Goal: Task Accomplishment & Management: Complete application form

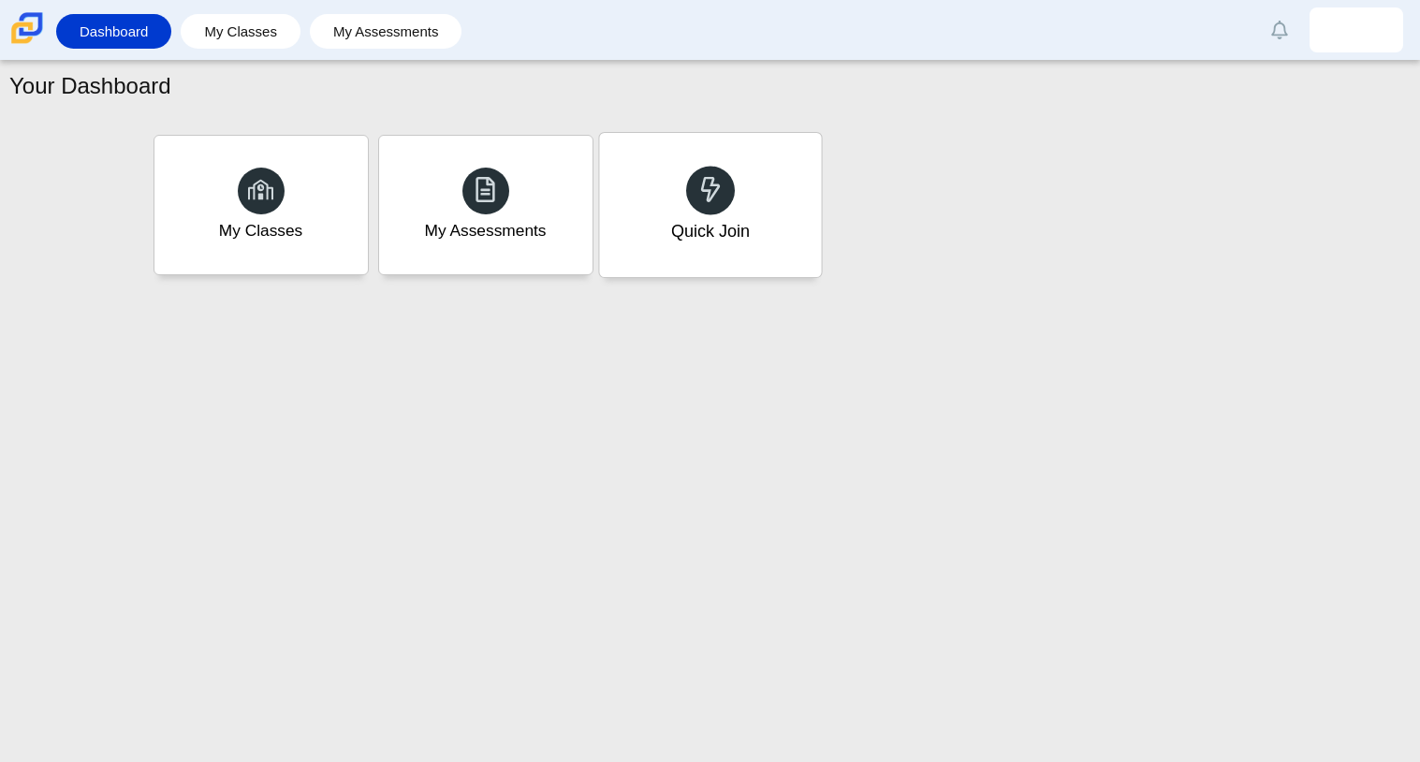
click at [668, 168] on div "Quick Join" at bounding box center [710, 205] width 222 height 144
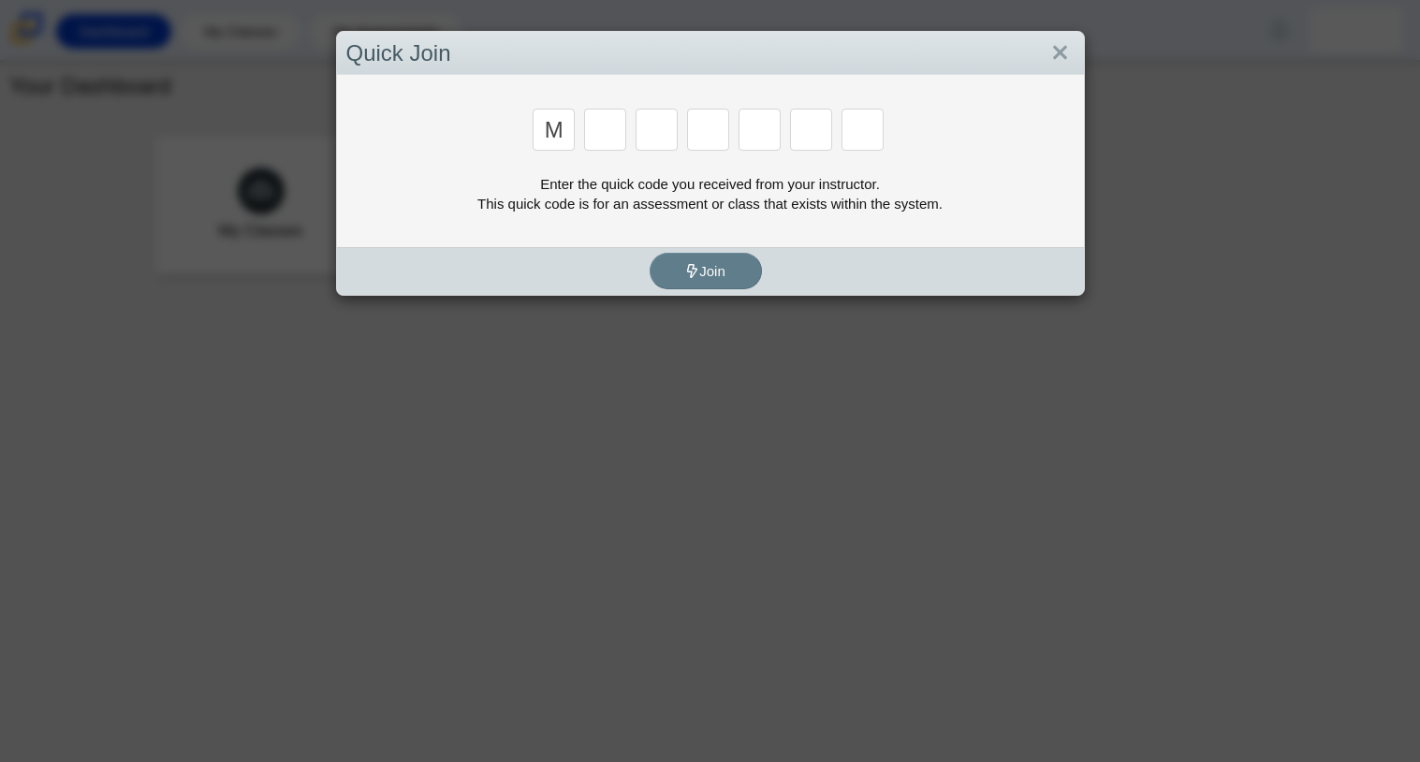
type input "m"
type input "7"
type input "e"
type input "3"
type input "e"
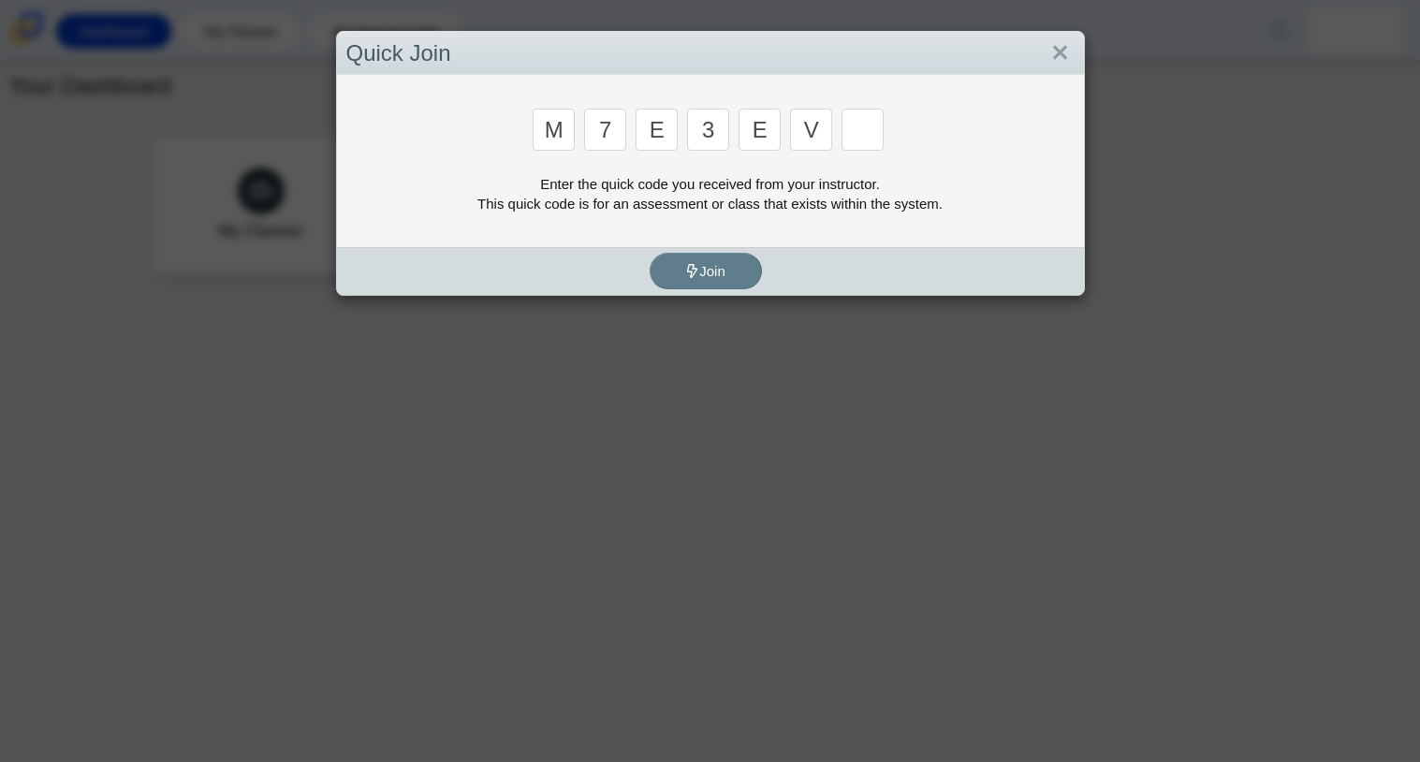
type input "v"
type input "w"
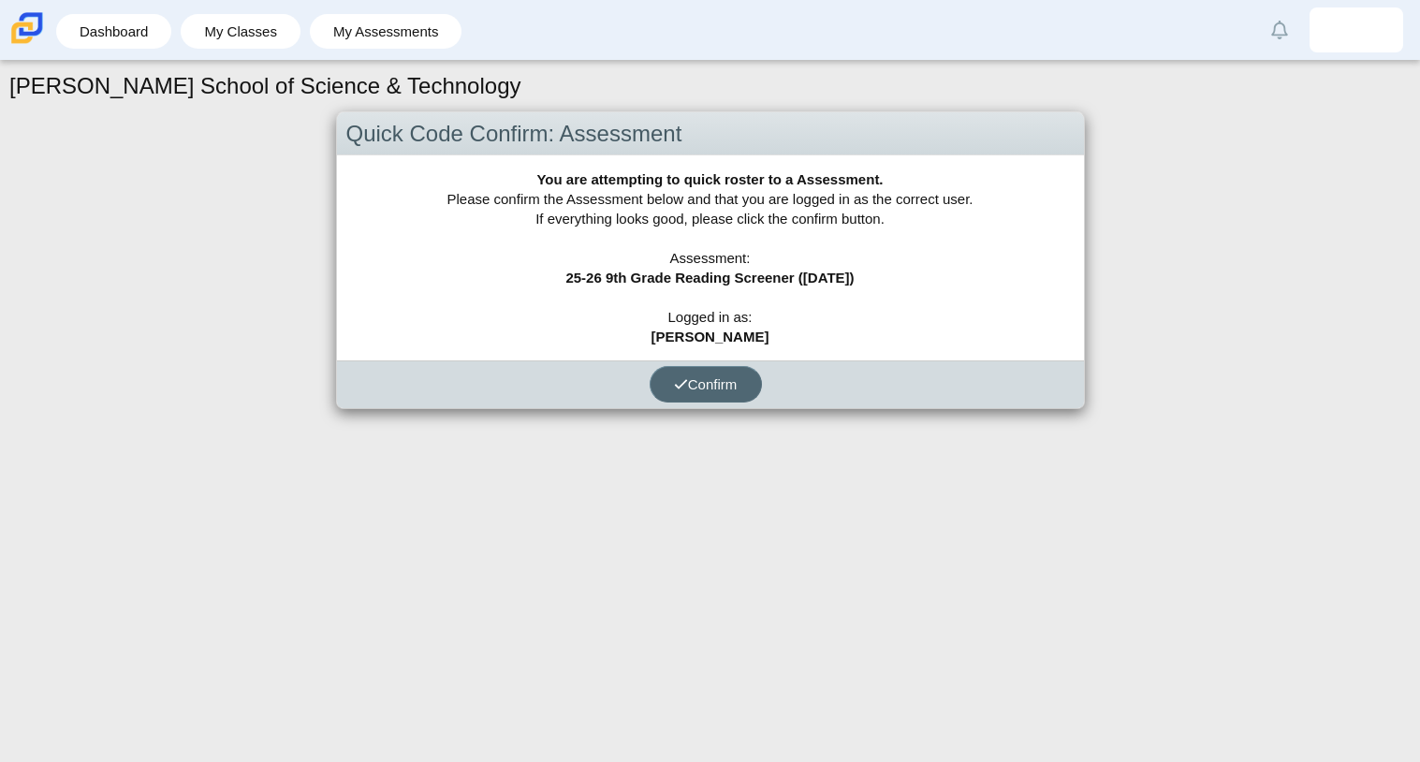
click at [736, 381] on span "Confirm" at bounding box center [706, 384] width 64 height 16
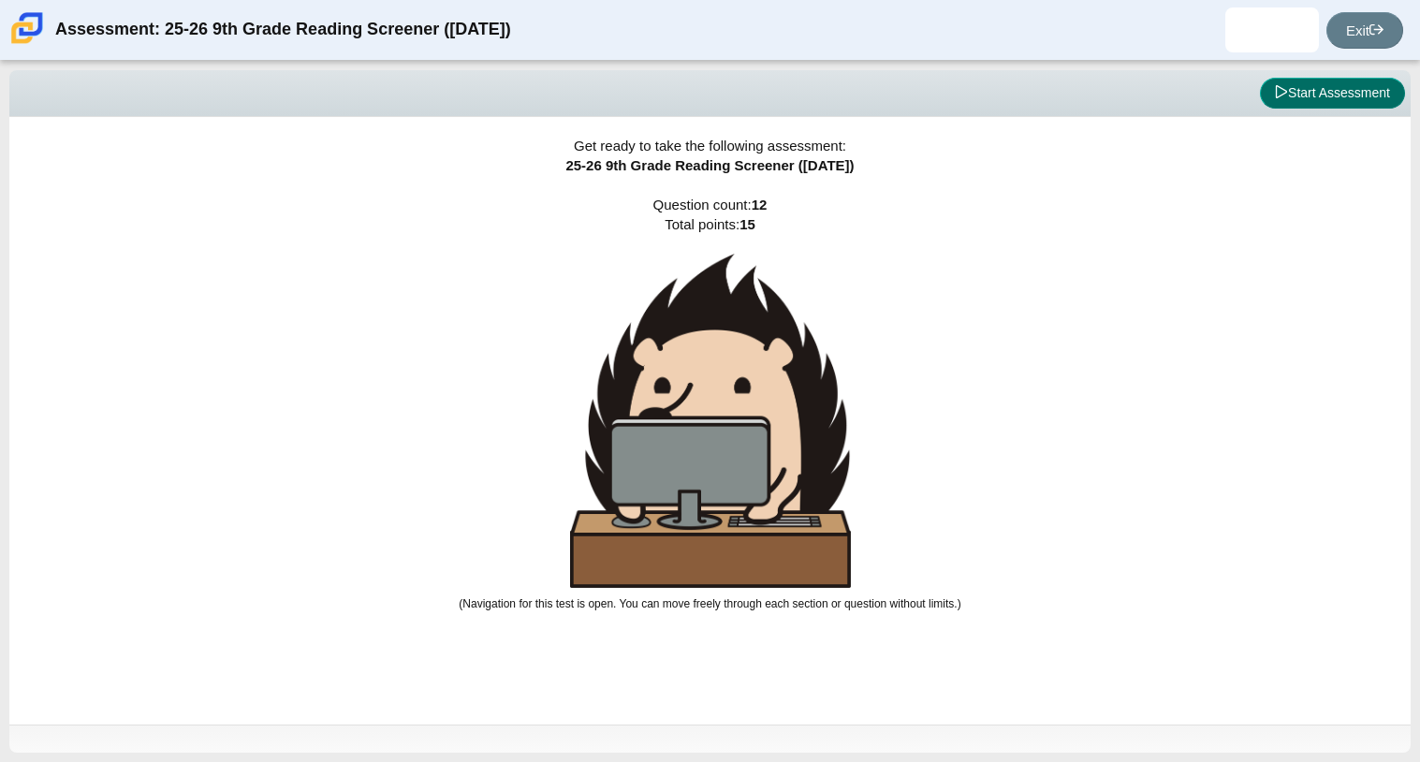
click at [1282, 93] on icon at bounding box center [1281, 91] width 13 height 13
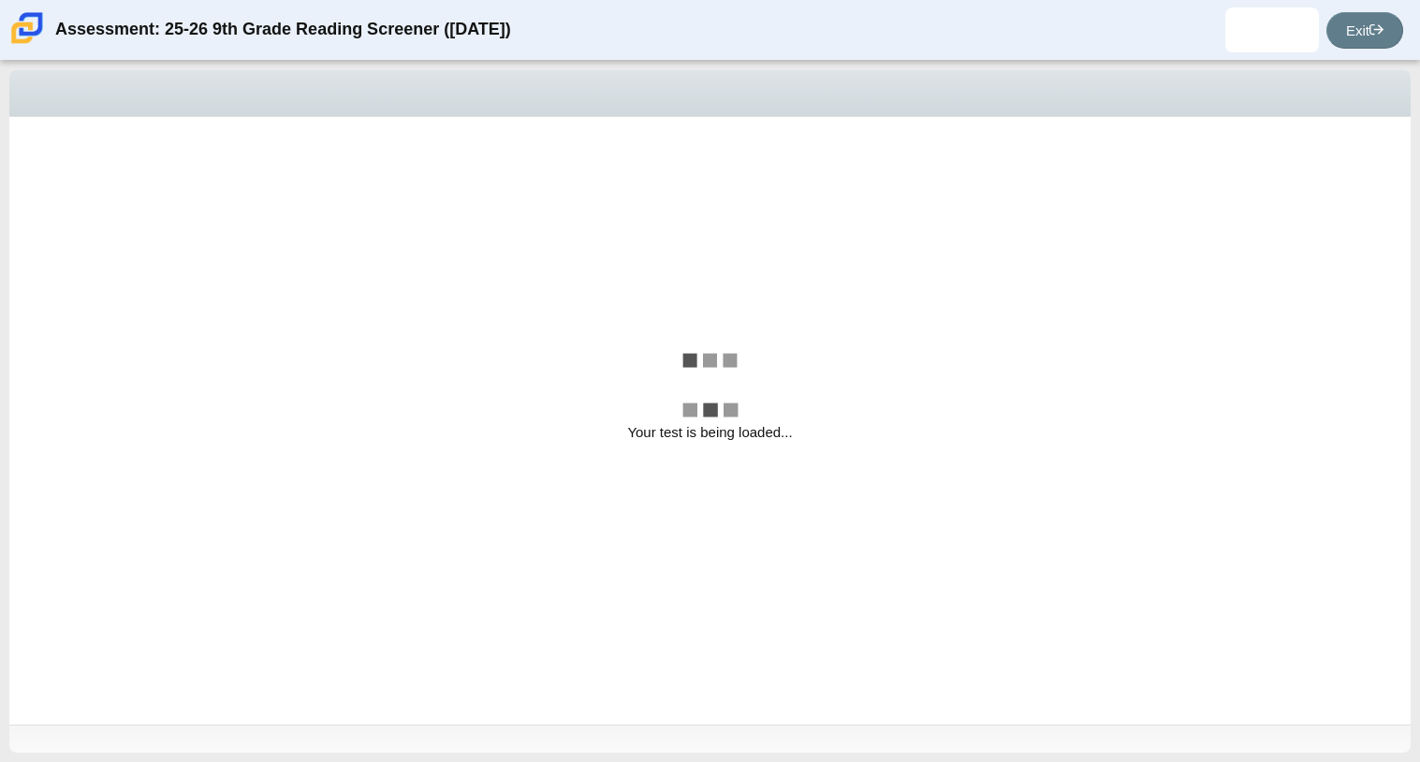
select select "ccc5b315-3c7c-471c-bf90-f22c8299c798"
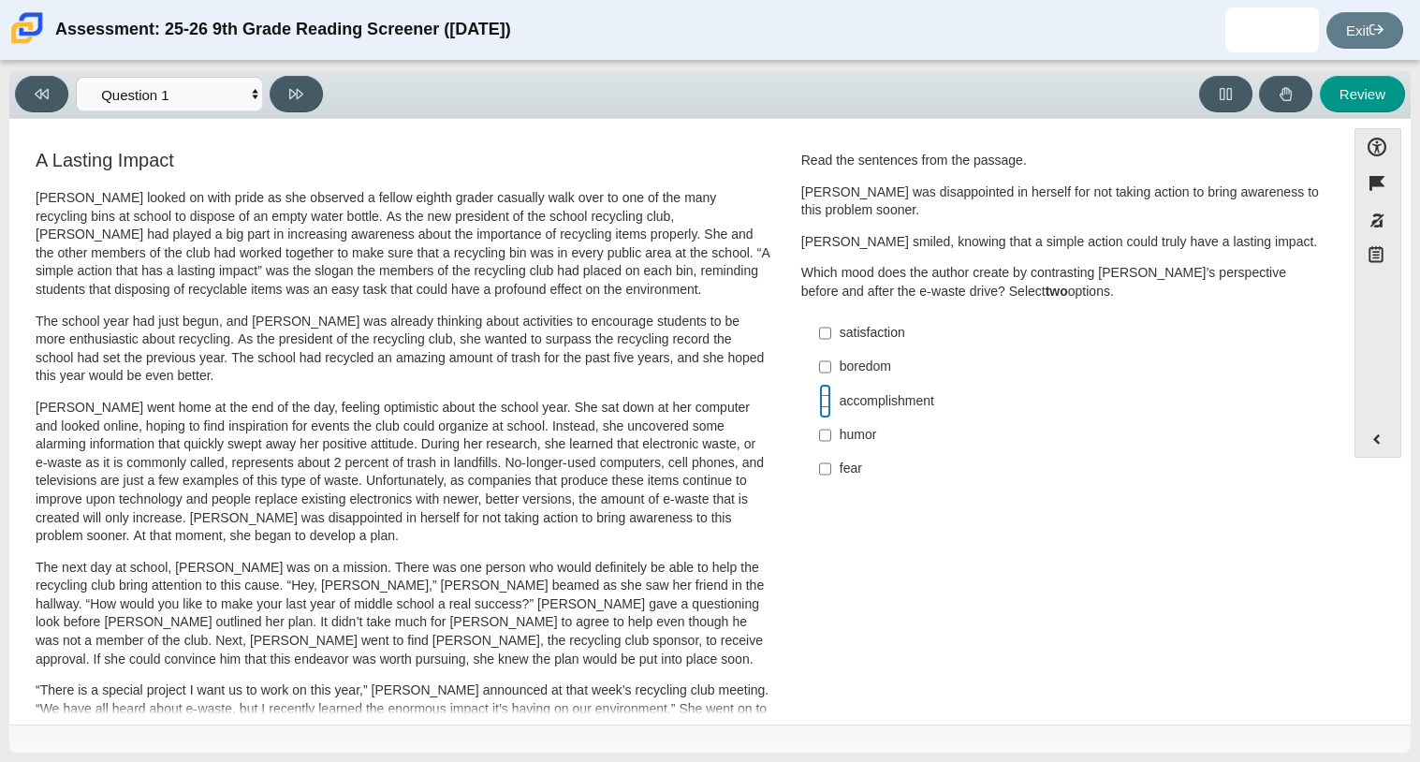
click at [822, 399] on input "accomplishment accomplishment" at bounding box center [825, 401] width 12 height 34
checkbox input "true"
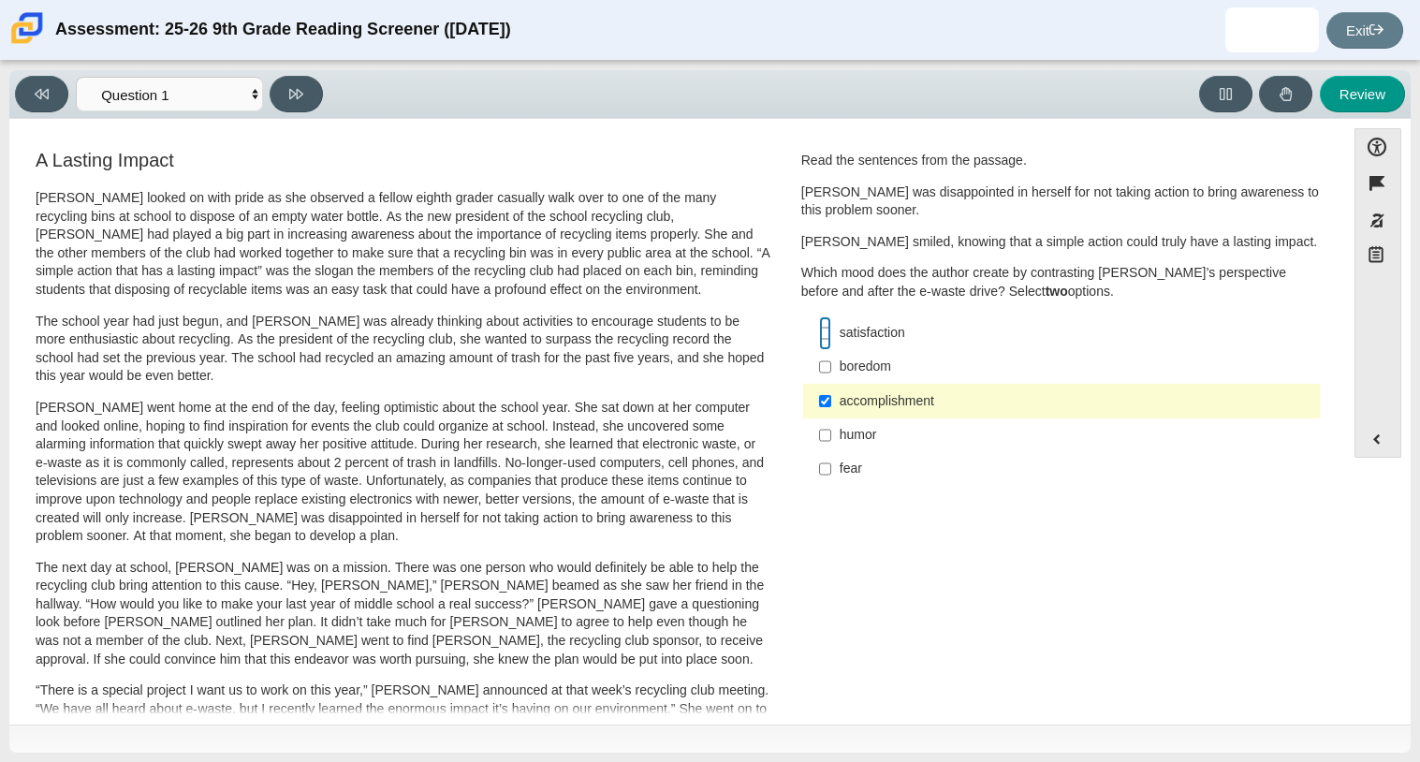
click at [819, 331] on input "satisfaction satisfaction" at bounding box center [825, 333] width 12 height 34
checkbox input "true"
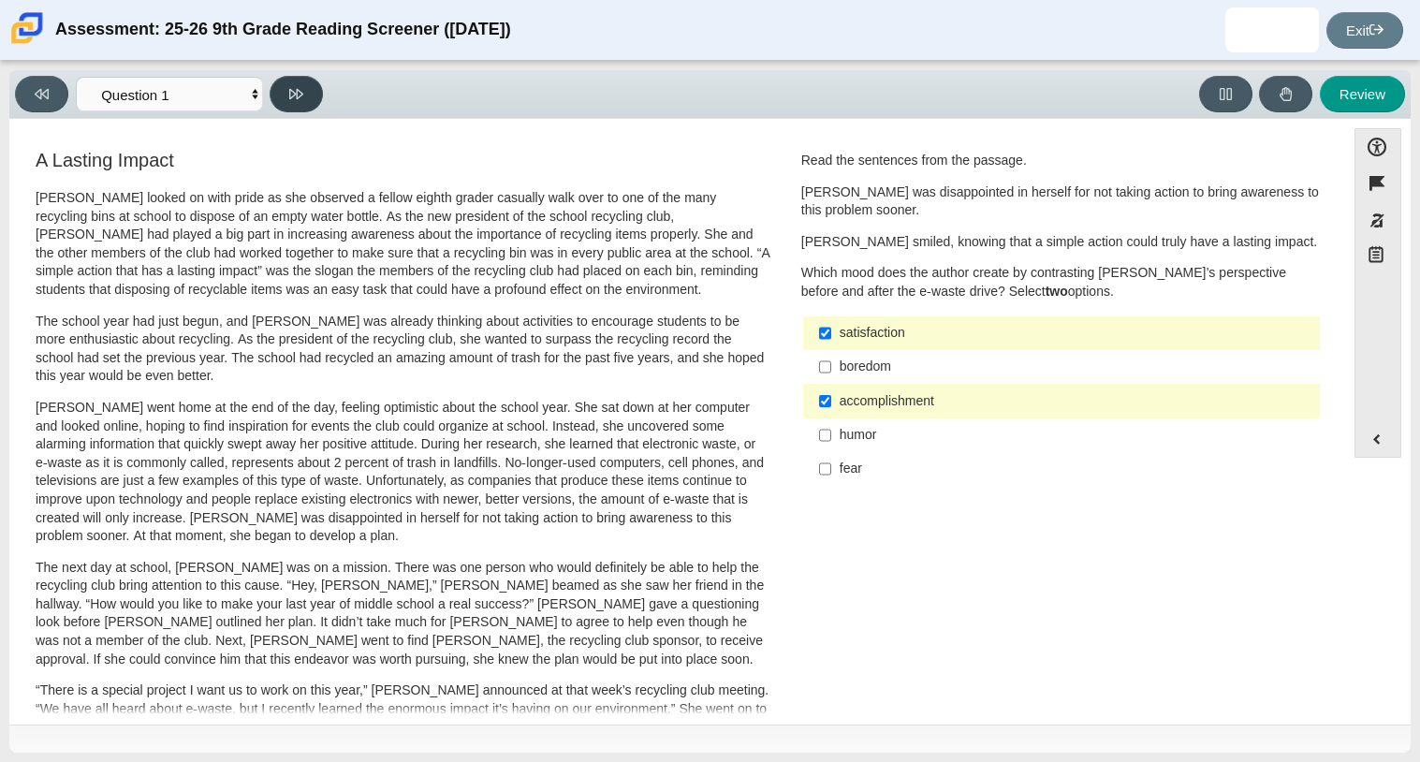
click at [309, 86] on button at bounding box center [296, 94] width 53 height 36
select select "0ff64528-ffd7-428d-b192-babfaadd44e8"
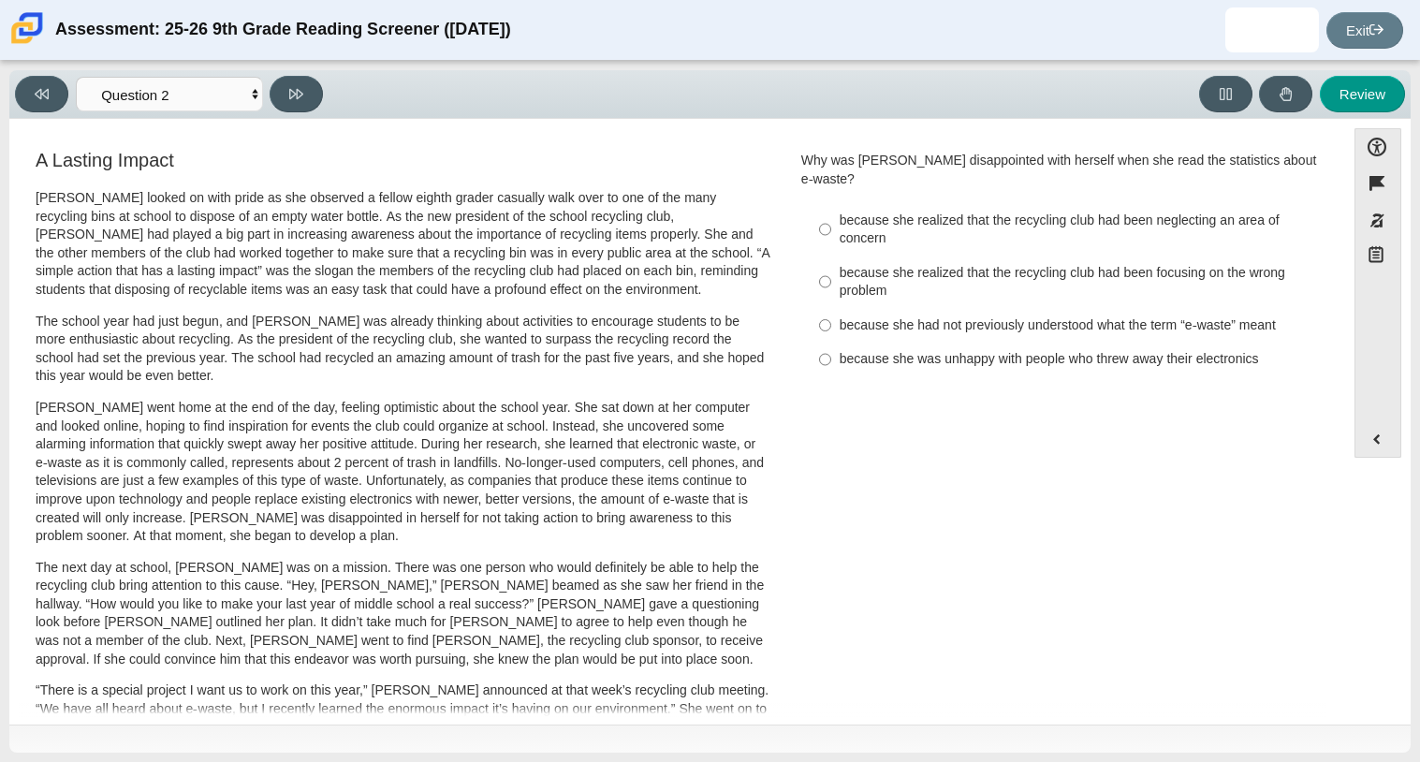
click at [900, 350] on div "because she was unhappy with people who threw away their electronics" at bounding box center [1075, 359] width 473 height 19
click at [831, 342] on input "because she was unhappy with people who threw away their electronics because sh…" at bounding box center [825, 359] width 12 height 34
radio input "true"
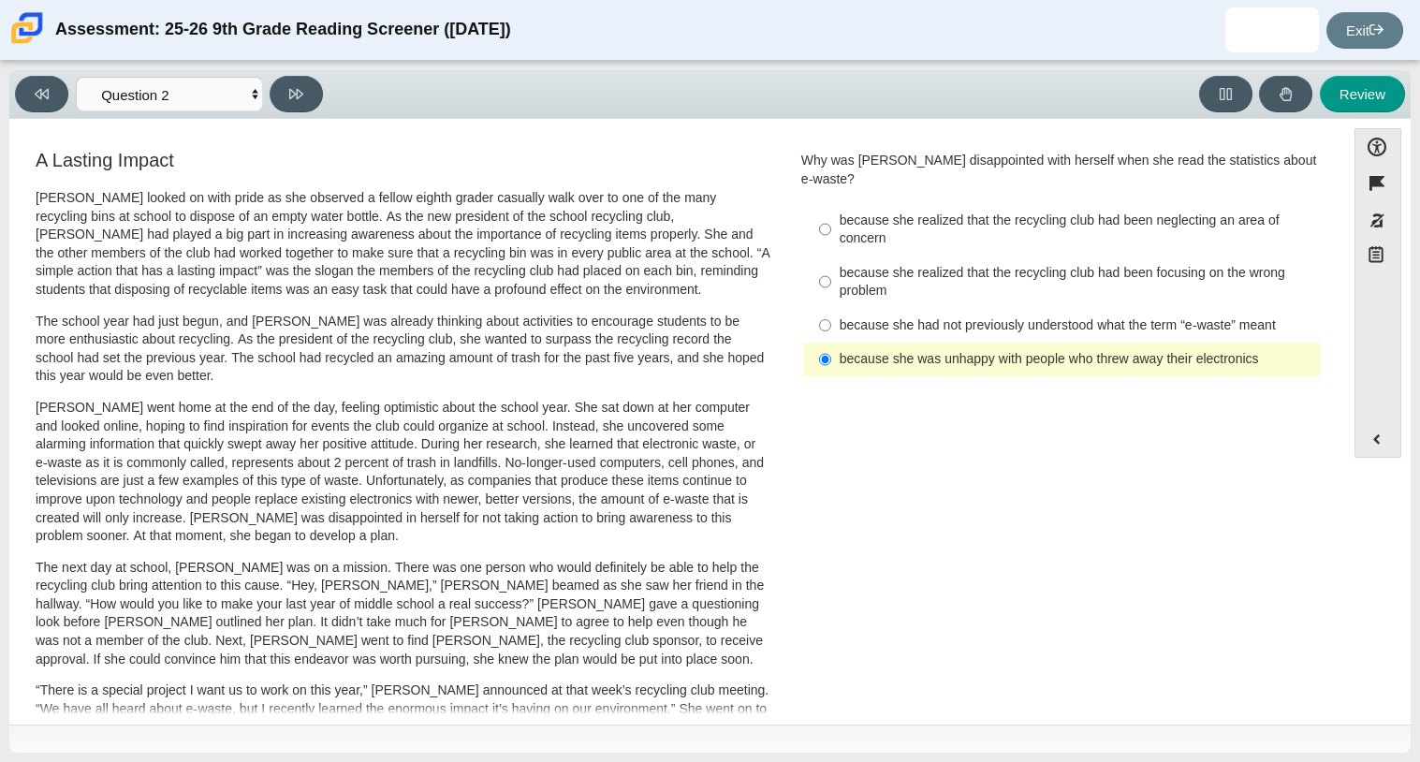
click at [268, 102] on div "Viewing Question 2 of 12 in Pacing Mode Questions Question 1 Question 2 Questio…" at bounding box center [172, 94] width 315 height 36
click at [281, 104] on button at bounding box center [296, 94] width 53 height 36
select select "7ce3d843-6974-4858-901c-1ff39630e843"
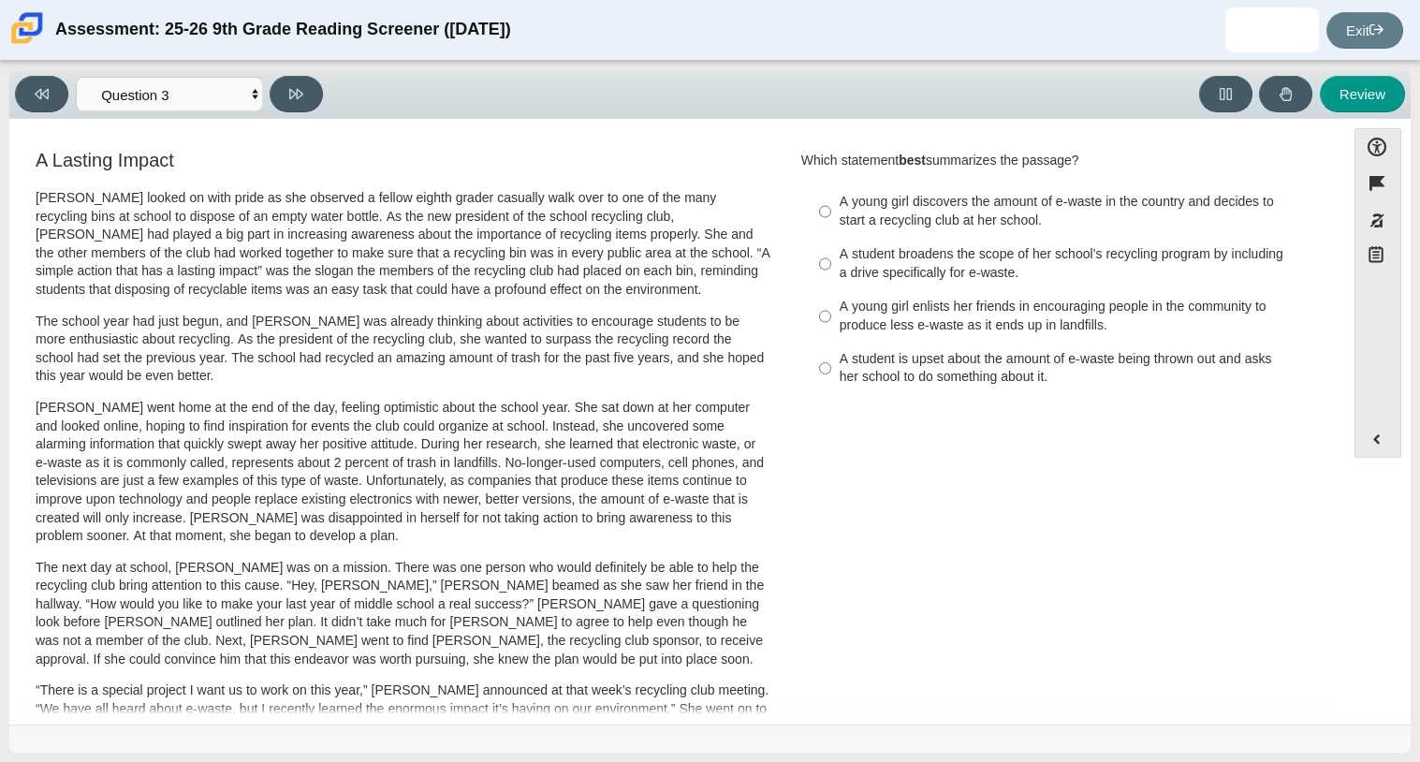
click at [856, 323] on div "A young girl enlists her friends in encouraging people in the community to prod…" at bounding box center [1075, 316] width 473 height 36
click at [831, 323] on input "A young girl enlists her friends in encouraging people in the community to prod…" at bounding box center [825, 316] width 12 height 52
radio input "true"
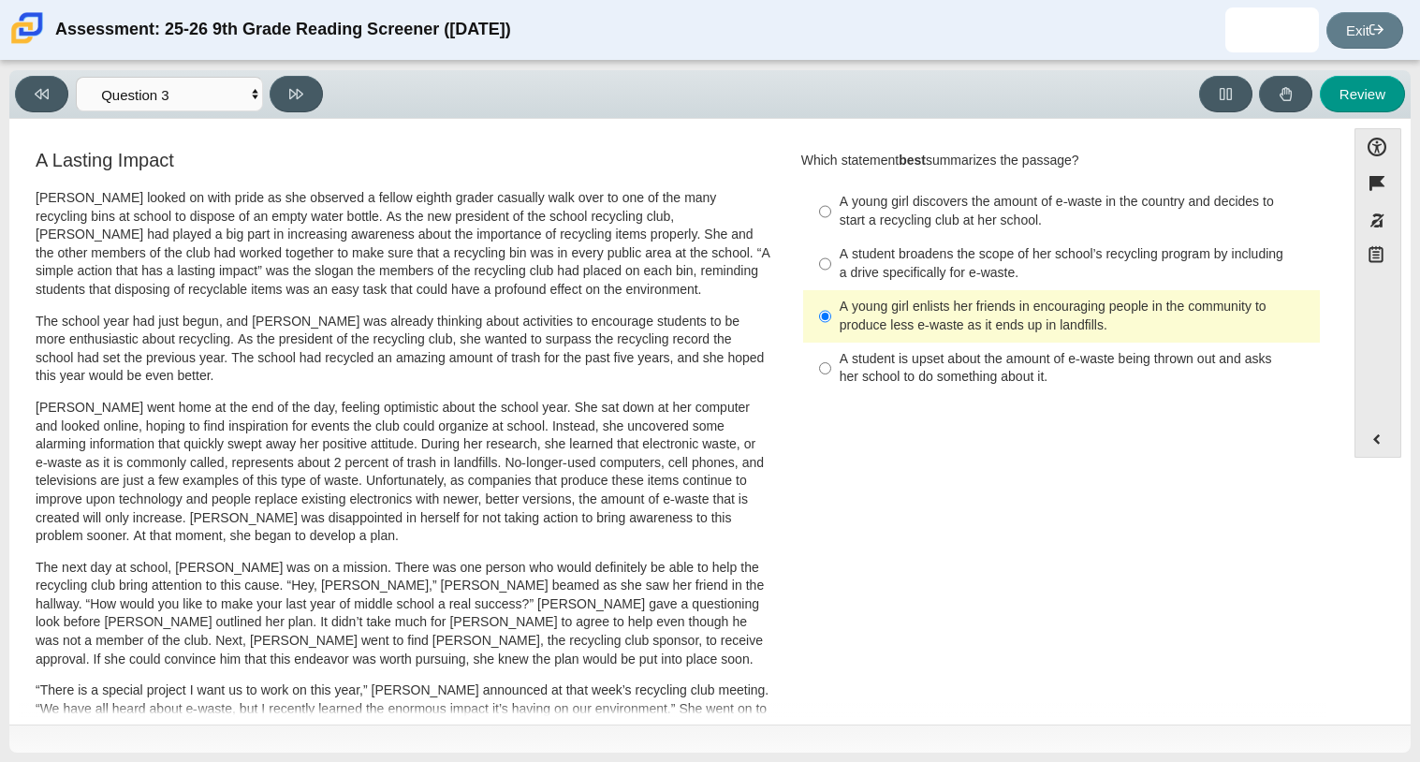
click at [858, 372] on div "A student is upset about the amount of e-waste being thrown out and asks her sc…" at bounding box center [1075, 368] width 473 height 36
click at [831, 372] on input "A student is upset about the amount of e-waste being thrown out and asks her sc…" at bounding box center [825, 368] width 12 height 52
radio input "true"
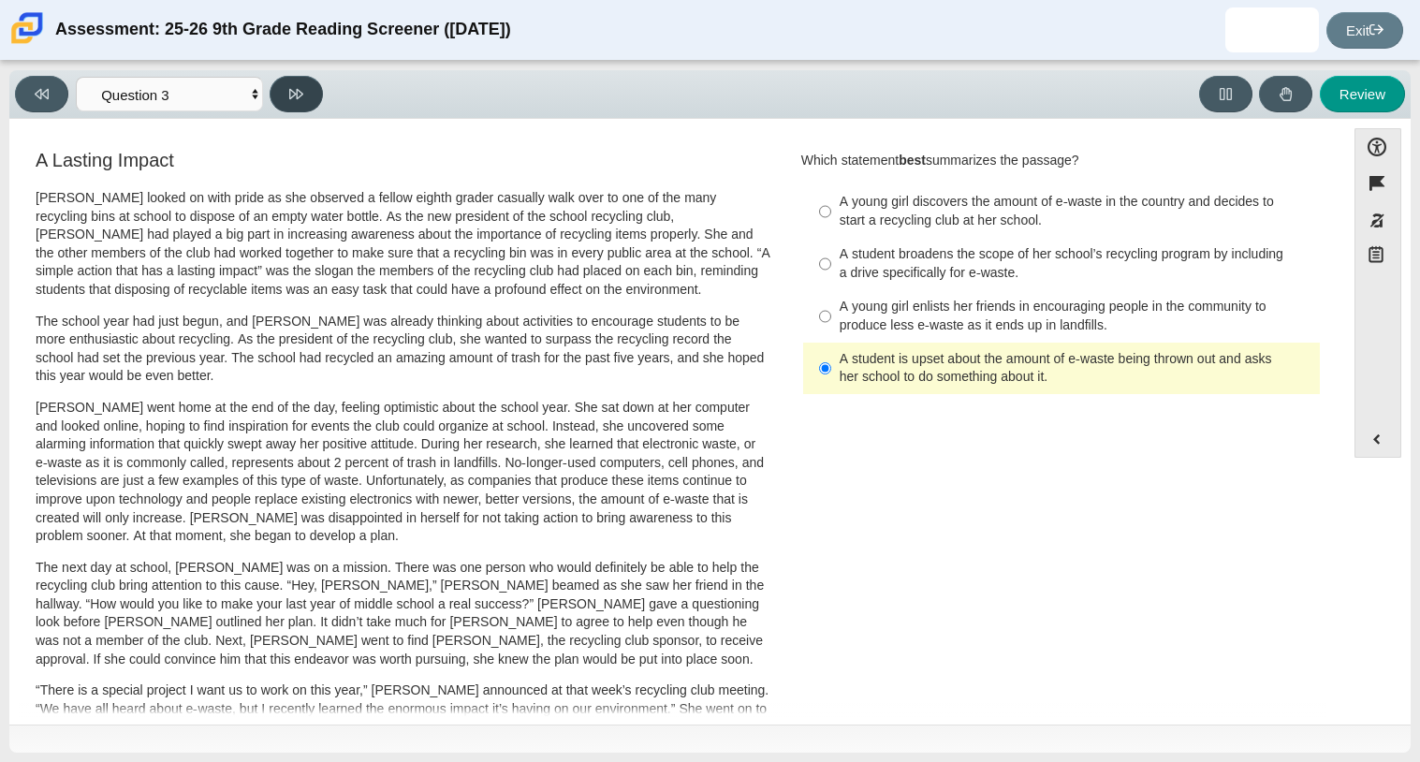
click at [290, 105] on button at bounding box center [296, 94] width 53 height 36
select select "ca9ea0f1-49c5-4bd1-83b0-472c18652b42"
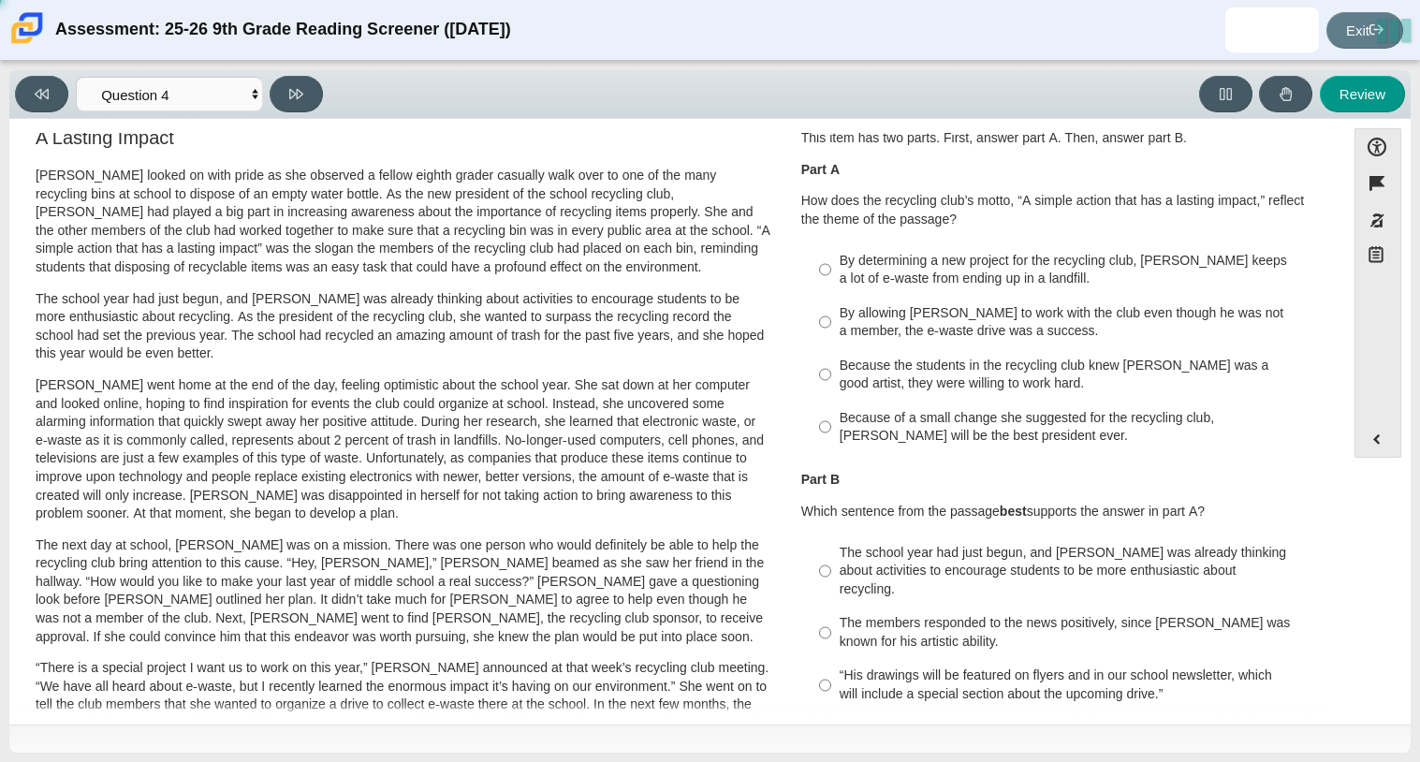
scroll to position [24, 0]
click at [937, 300] on label "By allowing Juan Carlos to work with the club even though he was not a member, …" at bounding box center [1063, 320] width 514 height 52
click at [831, 300] on input "By allowing Juan Carlos to work with the club even though he was not a member, …" at bounding box center [825, 320] width 12 height 52
radio input "true"
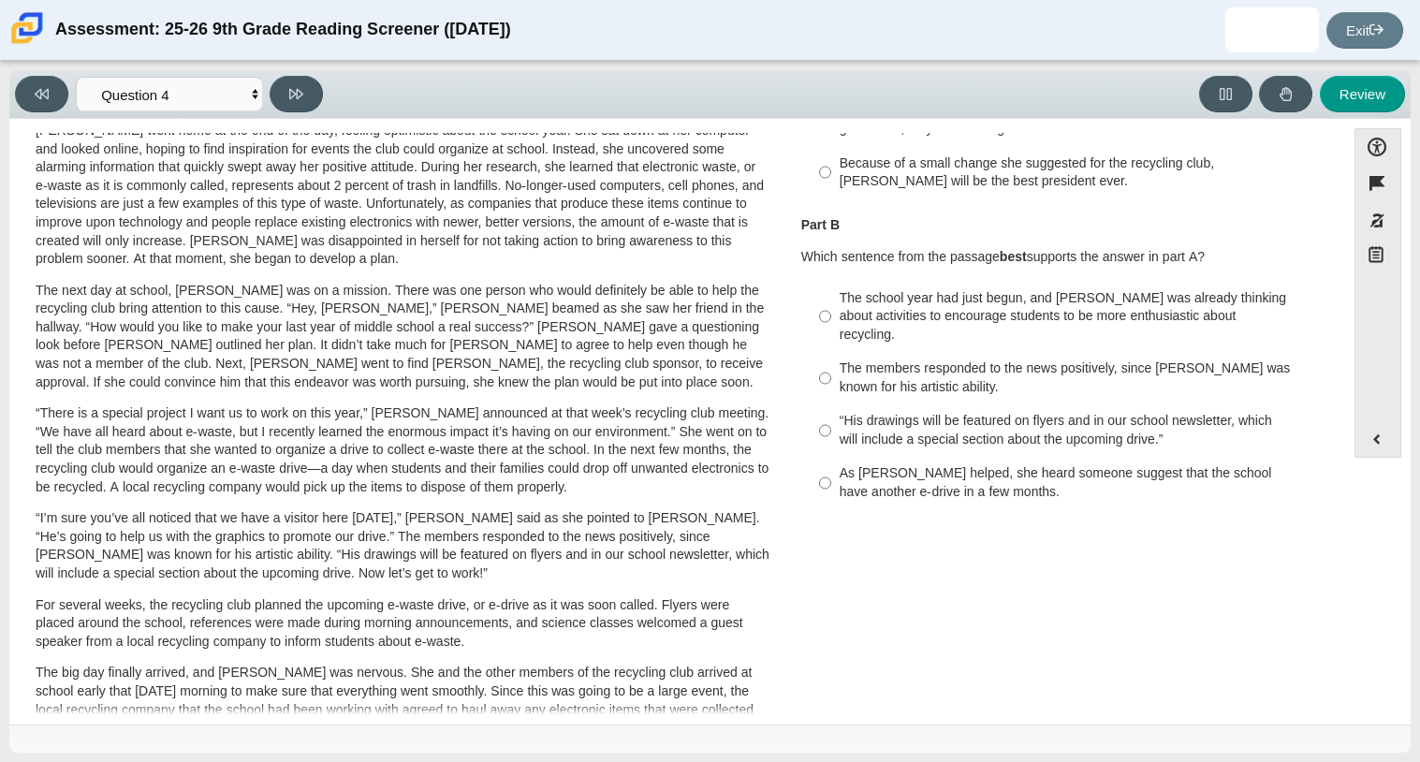
scroll to position [279, 0]
click at [954, 297] on div "The school year had just begun, and Scarlett was already thinking about activit…" at bounding box center [1075, 314] width 473 height 55
click at [831, 297] on input "The school year had just begun, and Scarlett was already thinking about activit…" at bounding box center [825, 314] width 12 height 71
radio input "true"
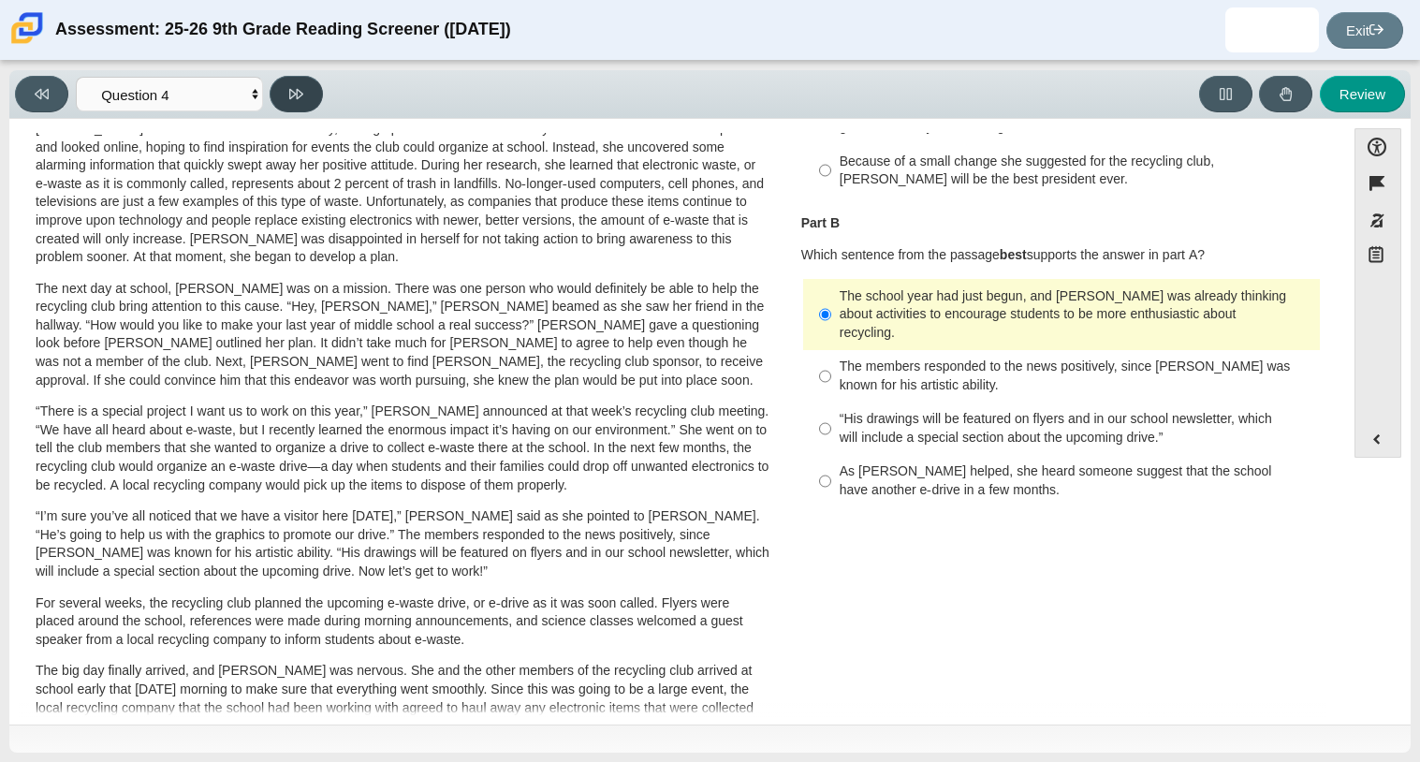
click at [308, 87] on button at bounding box center [296, 94] width 53 height 36
select select "e41f1a79-e29f-4095-8030-a53364015bed"
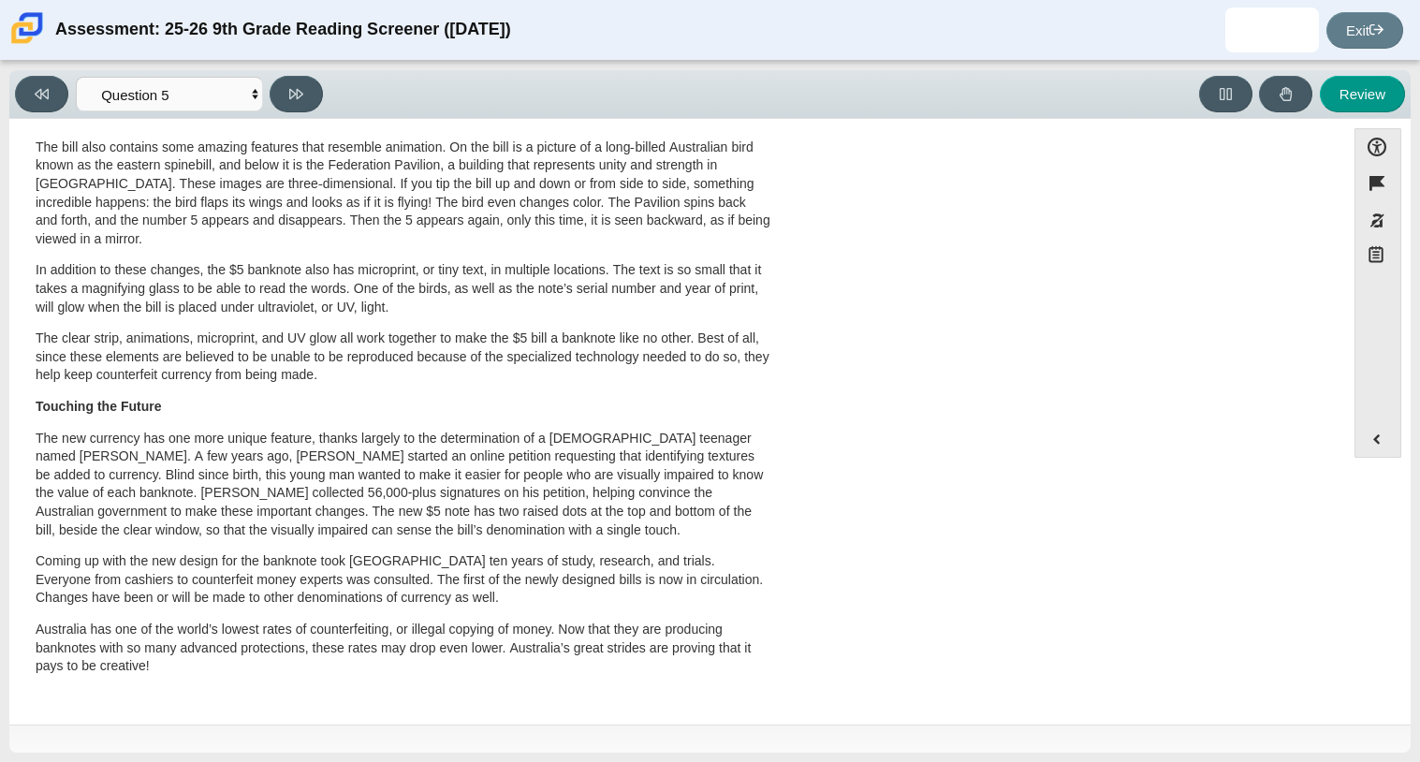
scroll to position [0, 0]
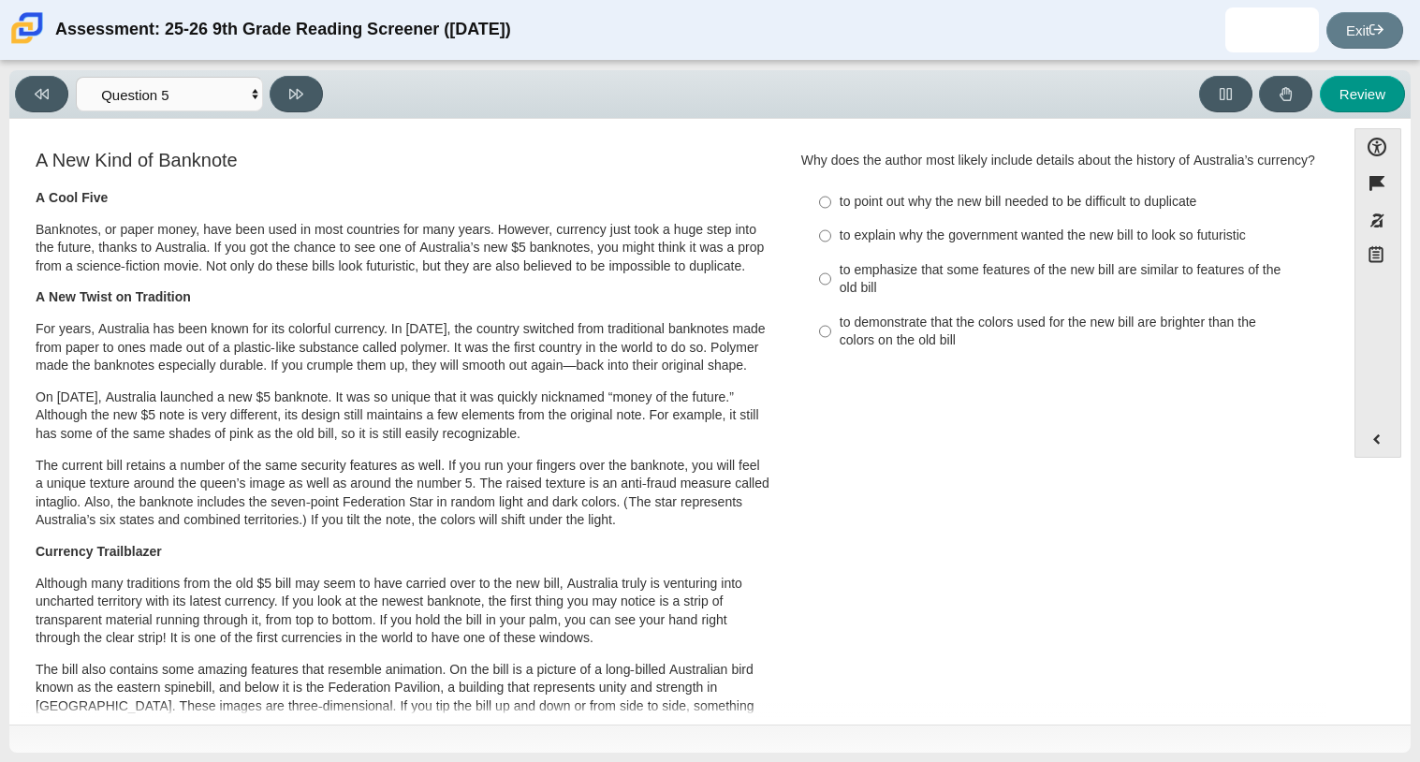
click at [995, 279] on div "to emphasize that some features of the new bill are similar to features of the …" at bounding box center [1075, 279] width 473 height 36
click at [831, 279] on input "to emphasize that some features of the new bill are similar to features of the …" at bounding box center [825, 279] width 12 height 52
radio input "true"
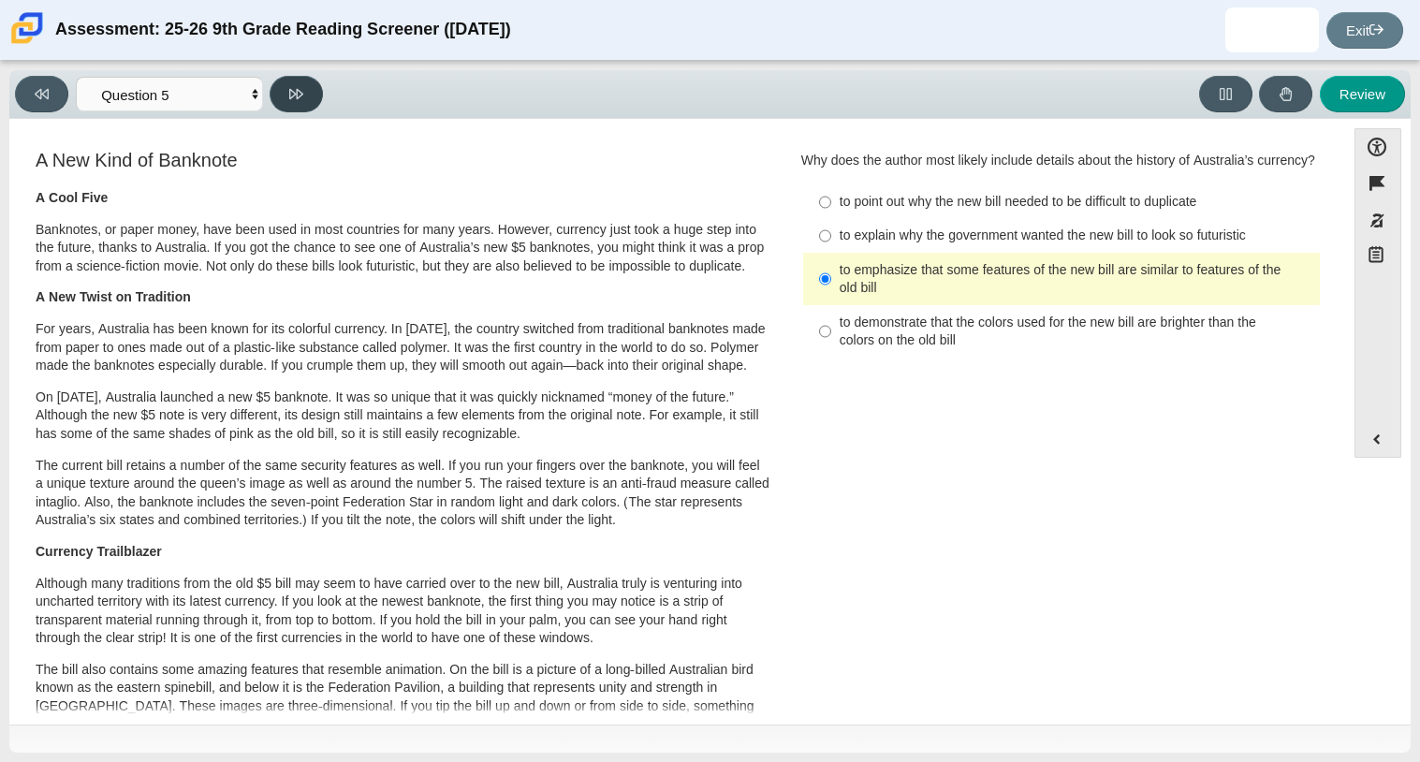
click at [316, 103] on button at bounding box center [296, 94] width 53 height 36
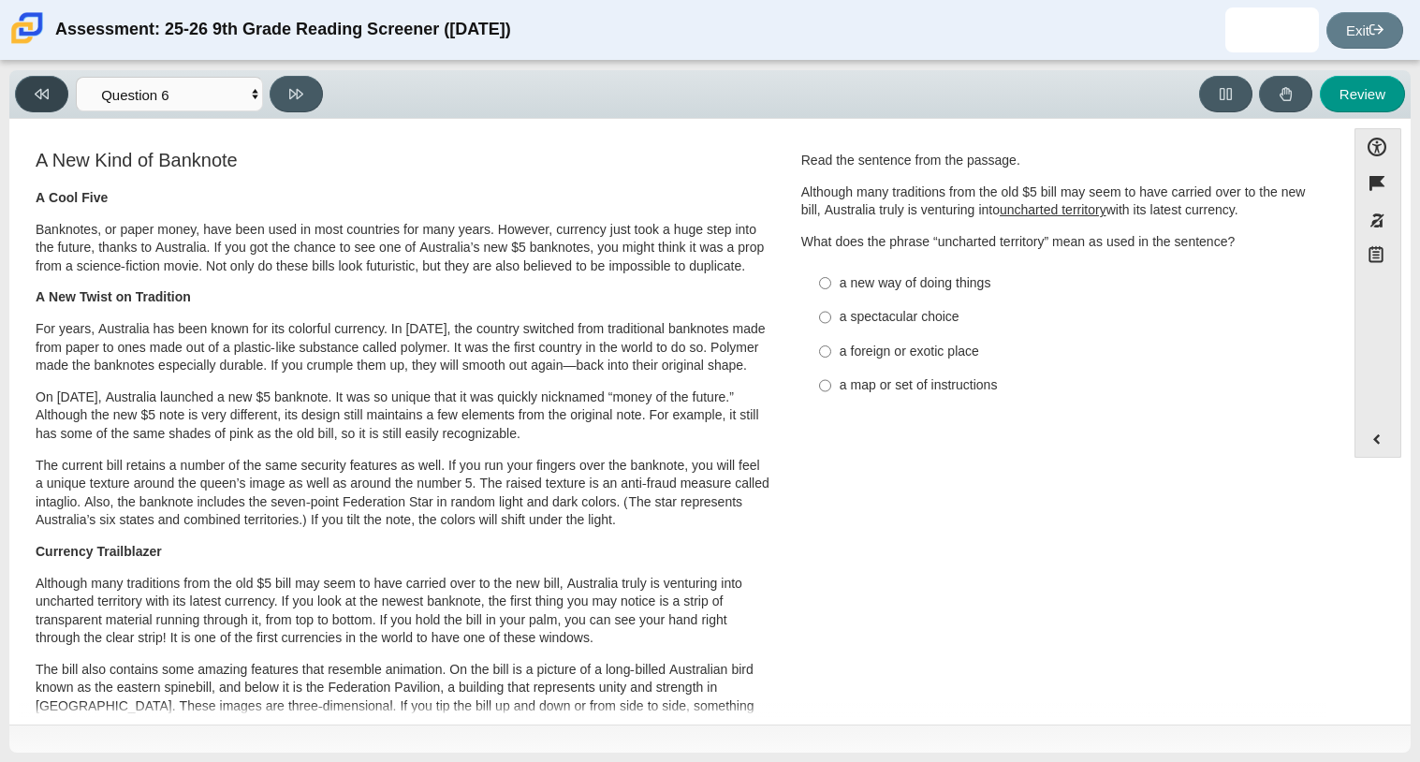
click at [59, 104] on button at bounding box center [41, 94] width 53 height 36
select select "e41f1a79-e29f-4095-8030-a53364015bed"
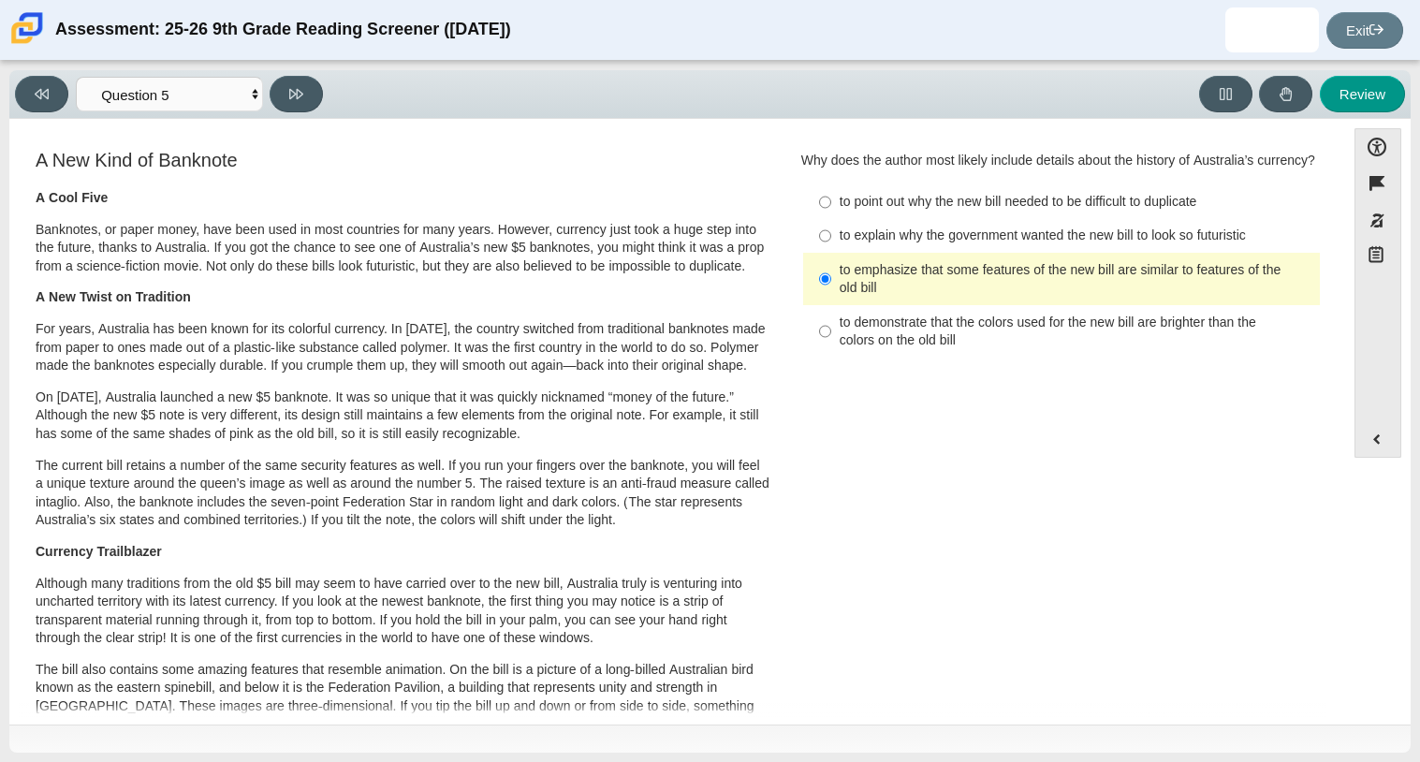
click at [925, 350] on div "to demonstrate that the colors used for the new bill are brighter than the colo…" at bounding box center [1075, 331] width 473 height 36
click at [831, 357] on input "to demonstrate that the colors used for the new bill are brighter than the colo…" at bounding box center [825, 331] width 12 height 52
radio input "true"
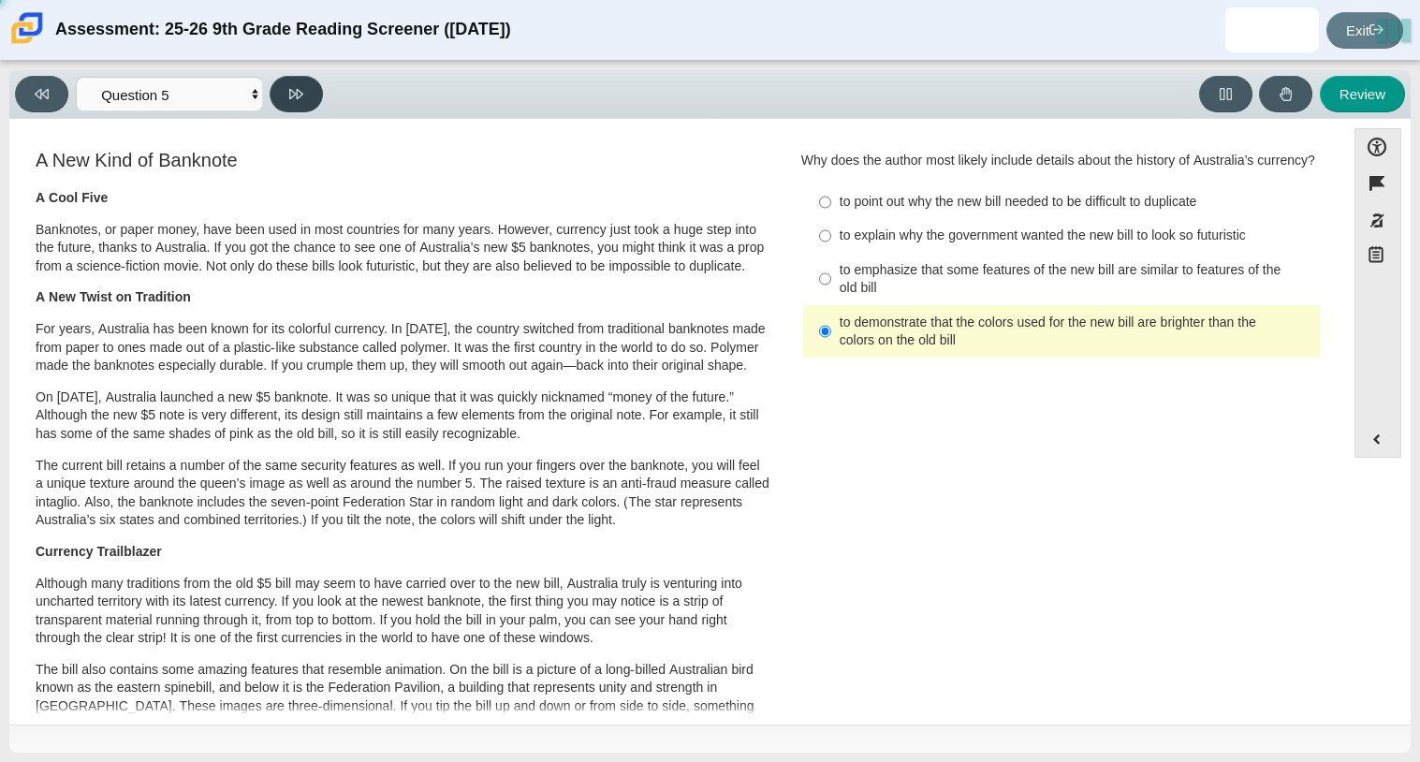
click at [299, 107] on button at bounding box center [296, 94] width 53 height 36
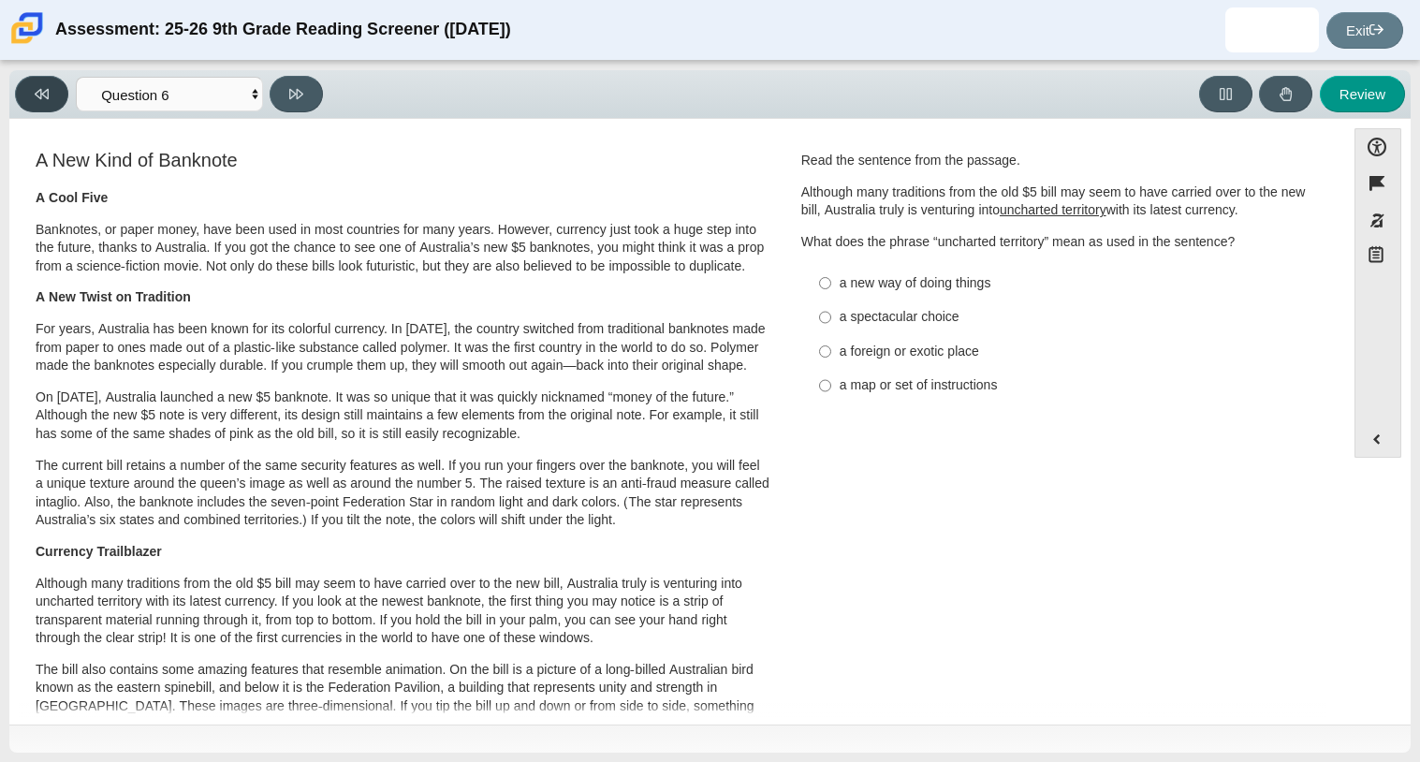
click at [41, 107] on button at bounding box center [41, 94] width 53 height 36
select select "e41f1a79-e29f-4095-8030-a53364015bed"
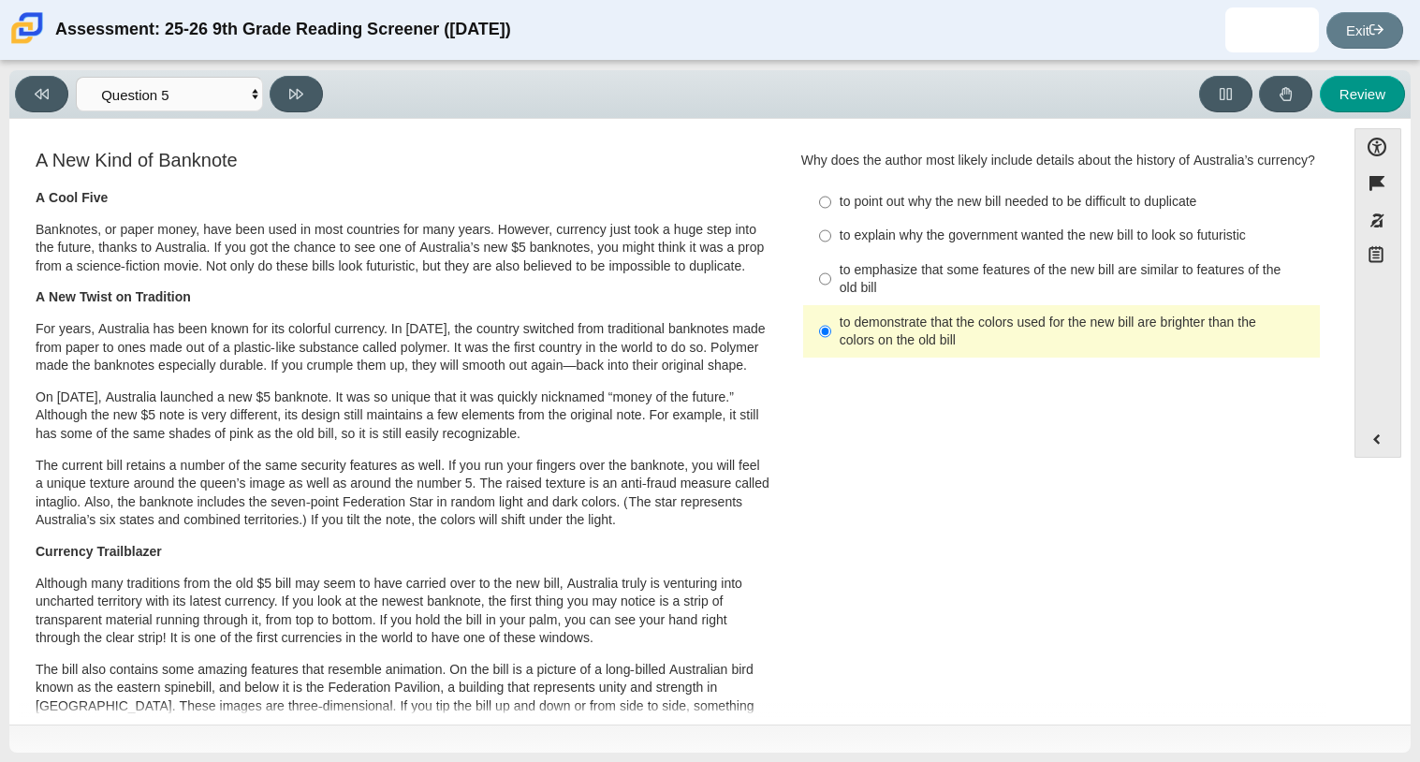
click at [831, 305] on label "to emphasize that some features of the new bill are similar to features of the …" at bounding box center [1063, 279] width 514 height 52
click at [831, 305] on input "to emphasize that some features of the new bill are similar to features of the …" at bounding box center [825, 279] width 12 height 52
radio input "true"
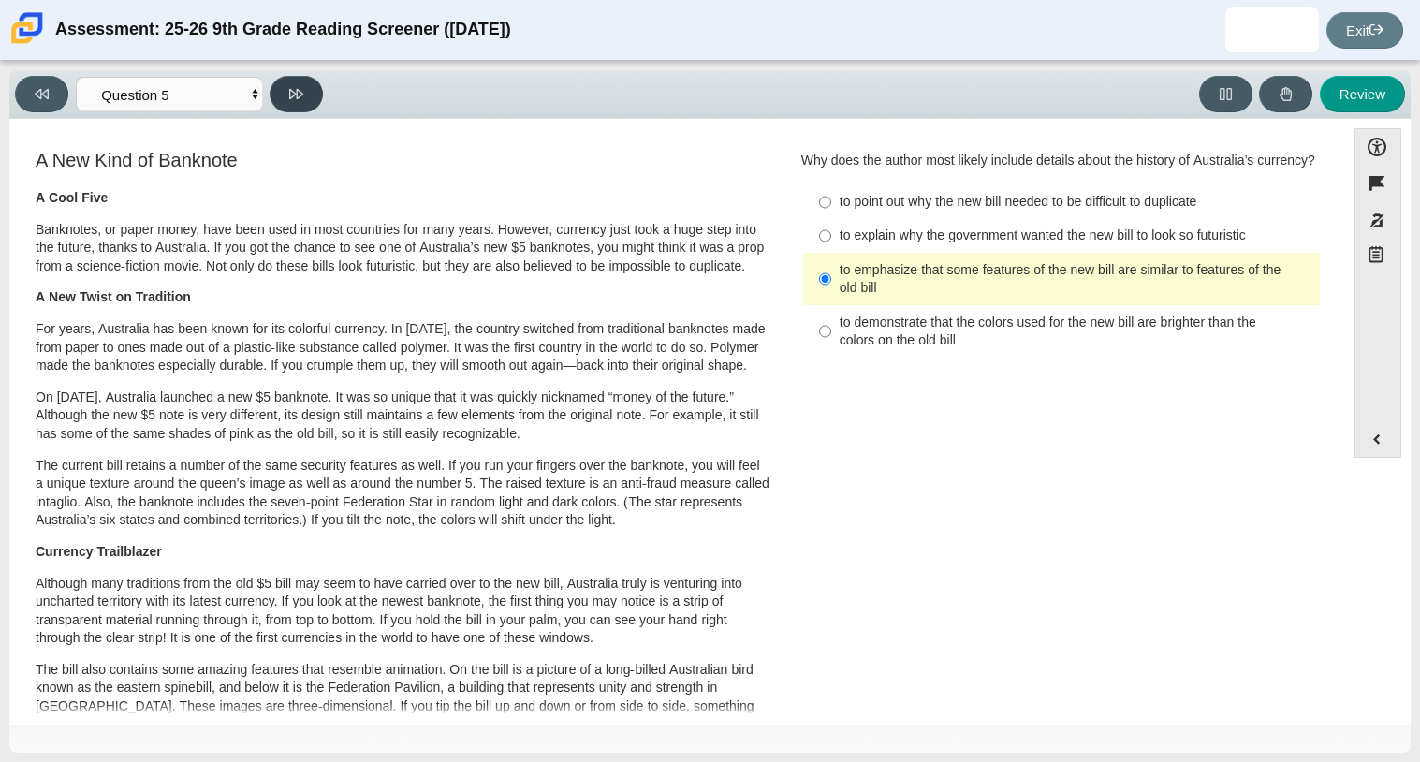
click at [312, 103] on button at bounding box center [296, 94] width 53 height 36
select select "69146e31-7b3d-4a3e-9ce6-f30c24342ae0"
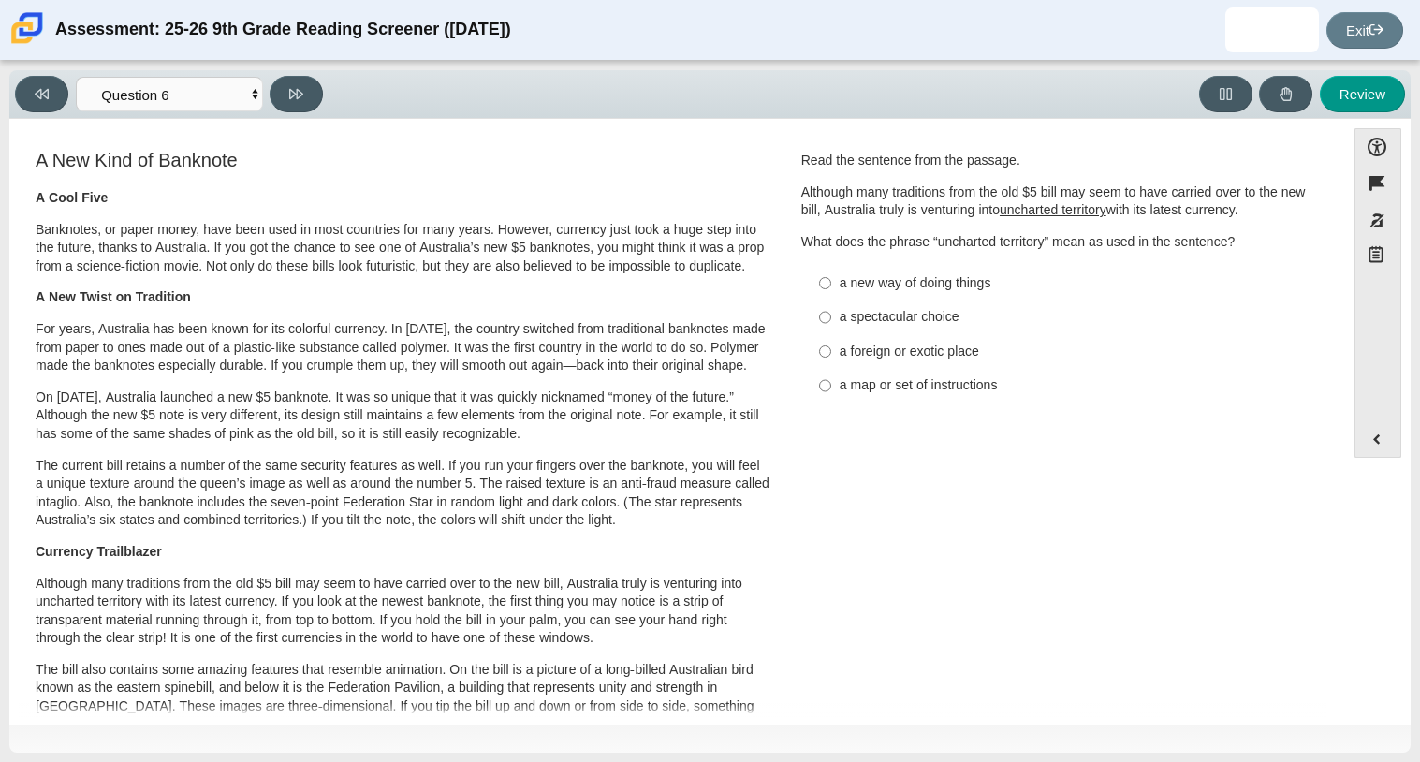
click at [973, 376] on div "a map or set of instructions" at bounding box center [1075, 385] width 473 height 19
click at [831, 375] on input "a map or set of instructions a map or set of instructions" at bounding box center [825, 386] width 12 height 34
radio input "true"
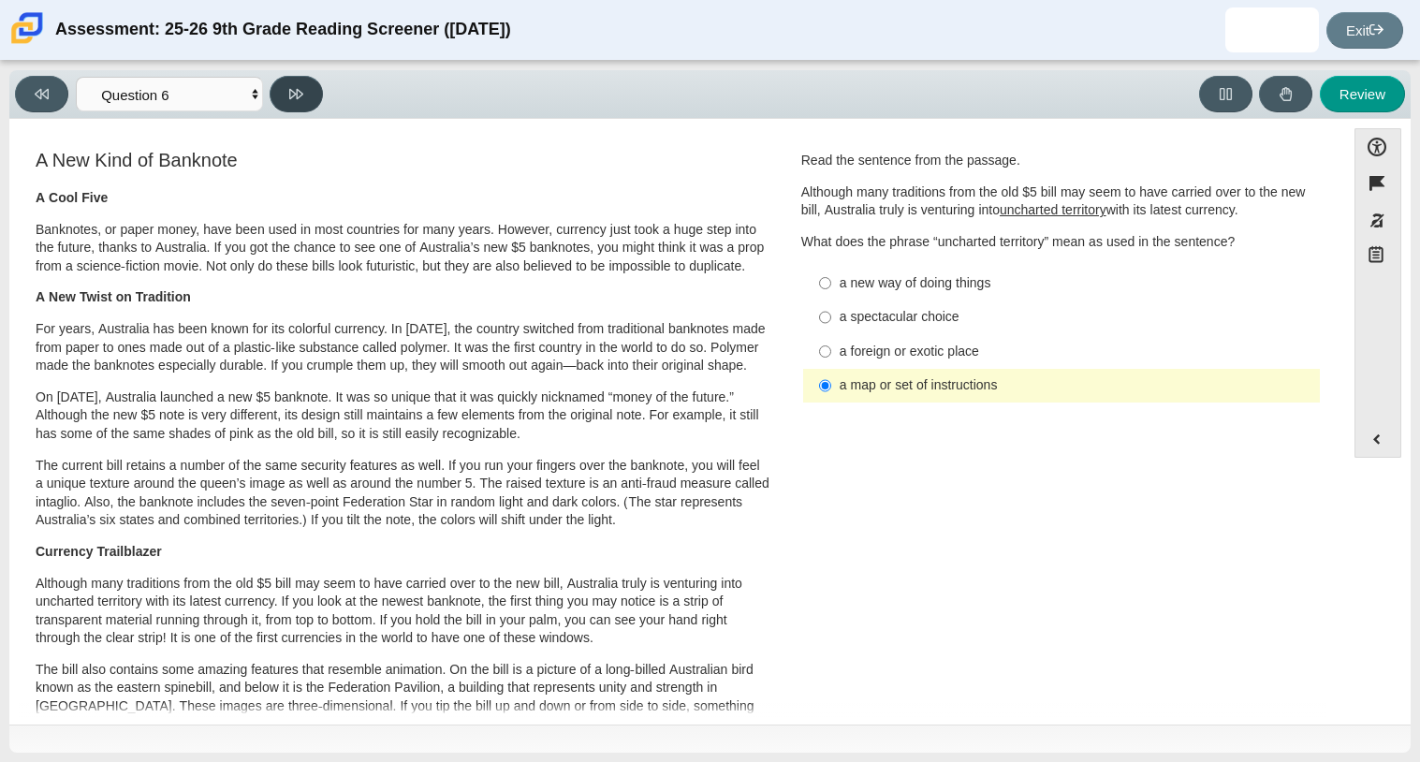
click at [297, 100] on icon at bounding box center [296, 94] width 14 height 14
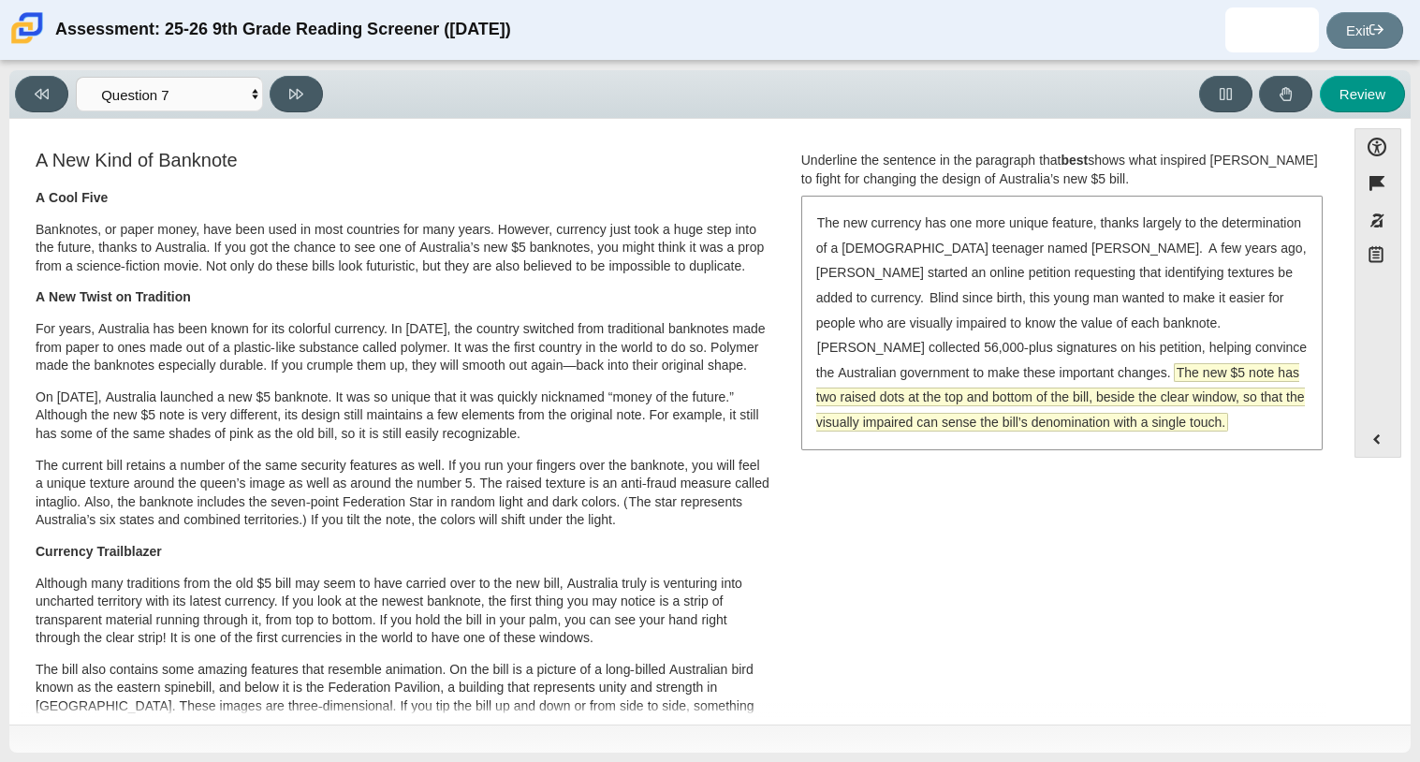
click at [985, 419] on span "The new $5 note has two raised dots at the top and bottom of the bill, beside t…" at bounding box center [1060, 397] width 488 height 66
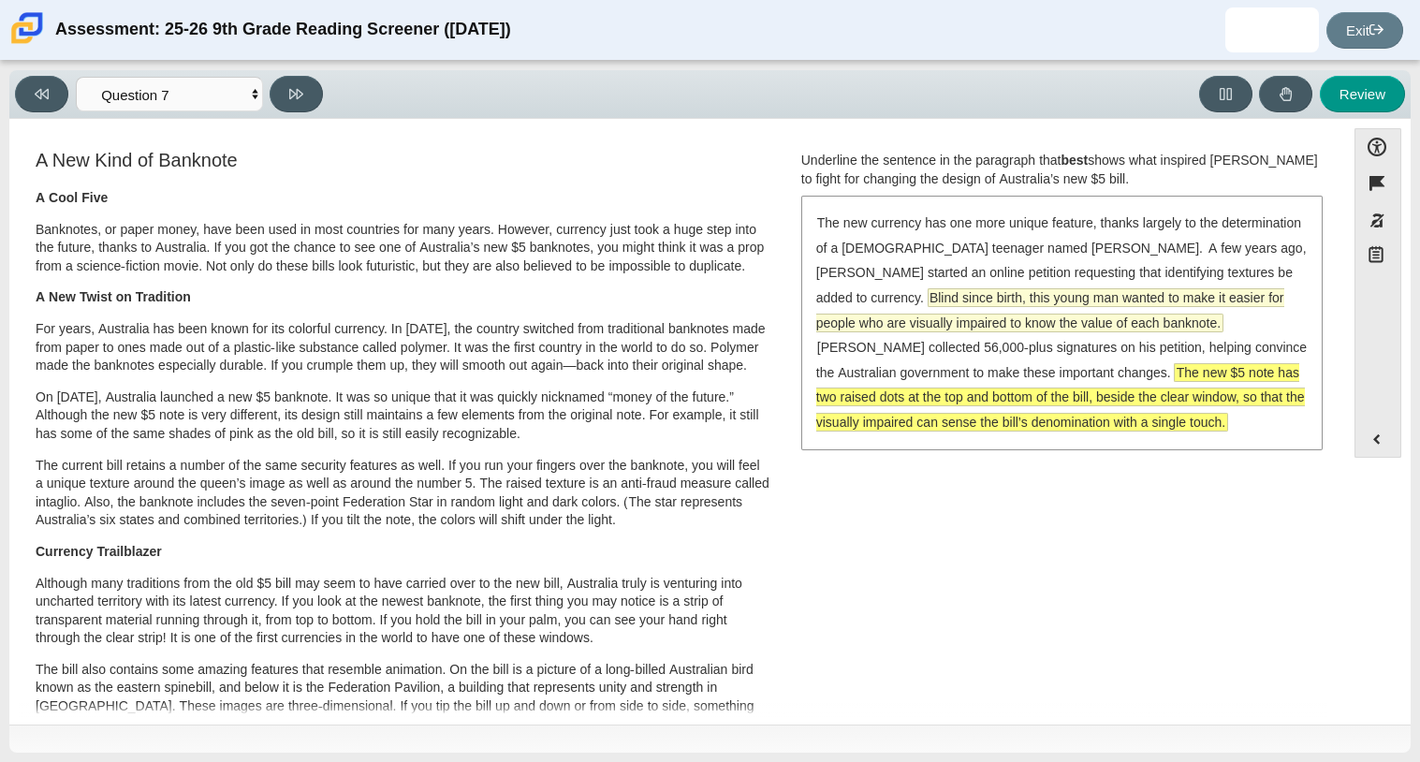
click at [917, 301] on span "Blind since birth, this young man wanted to make it easier for people who are v…" at bounding box center [1050, 310] width 468 height 42
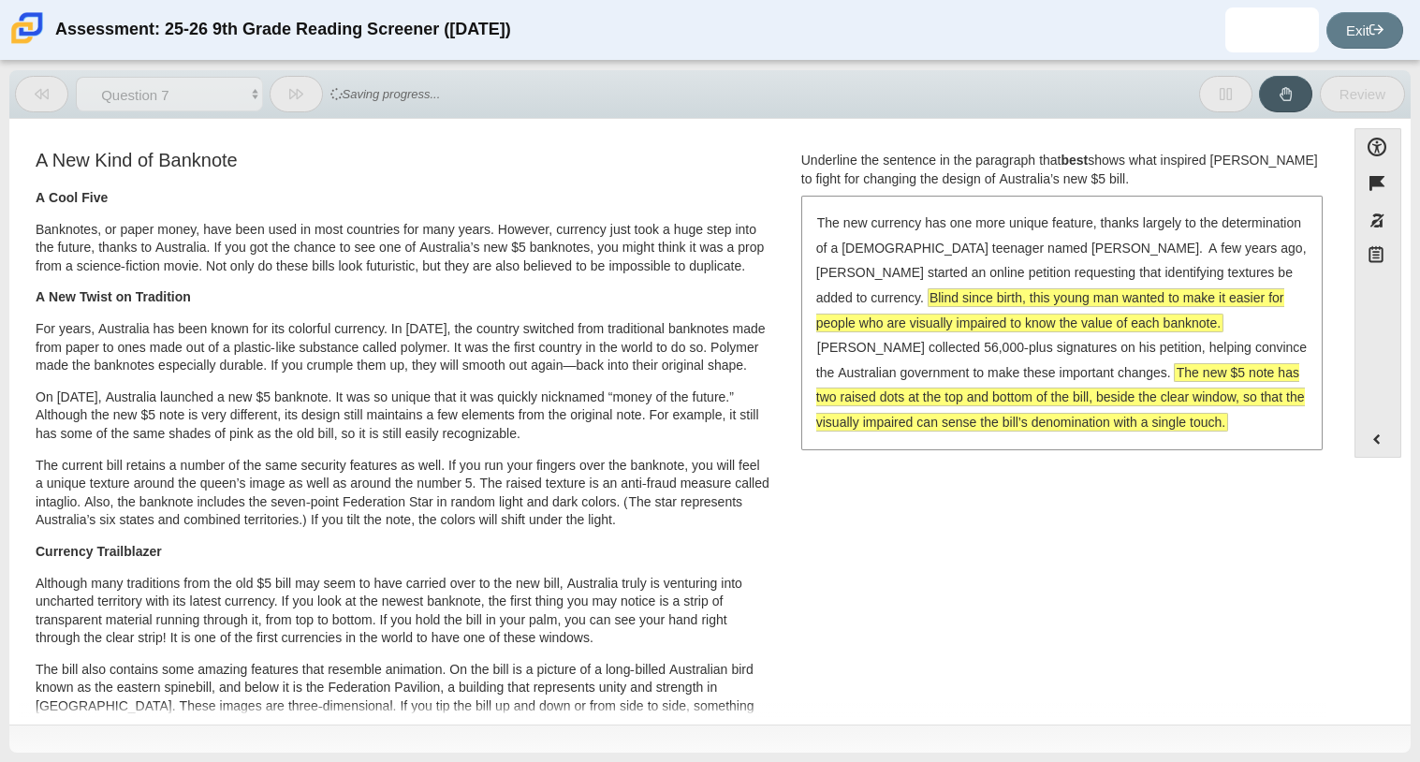
click at [929, 306] on span "Blind since birth, this young man wanted to make it easier for people who are v…" at bounding box center [1050, 310] width 468 height 42
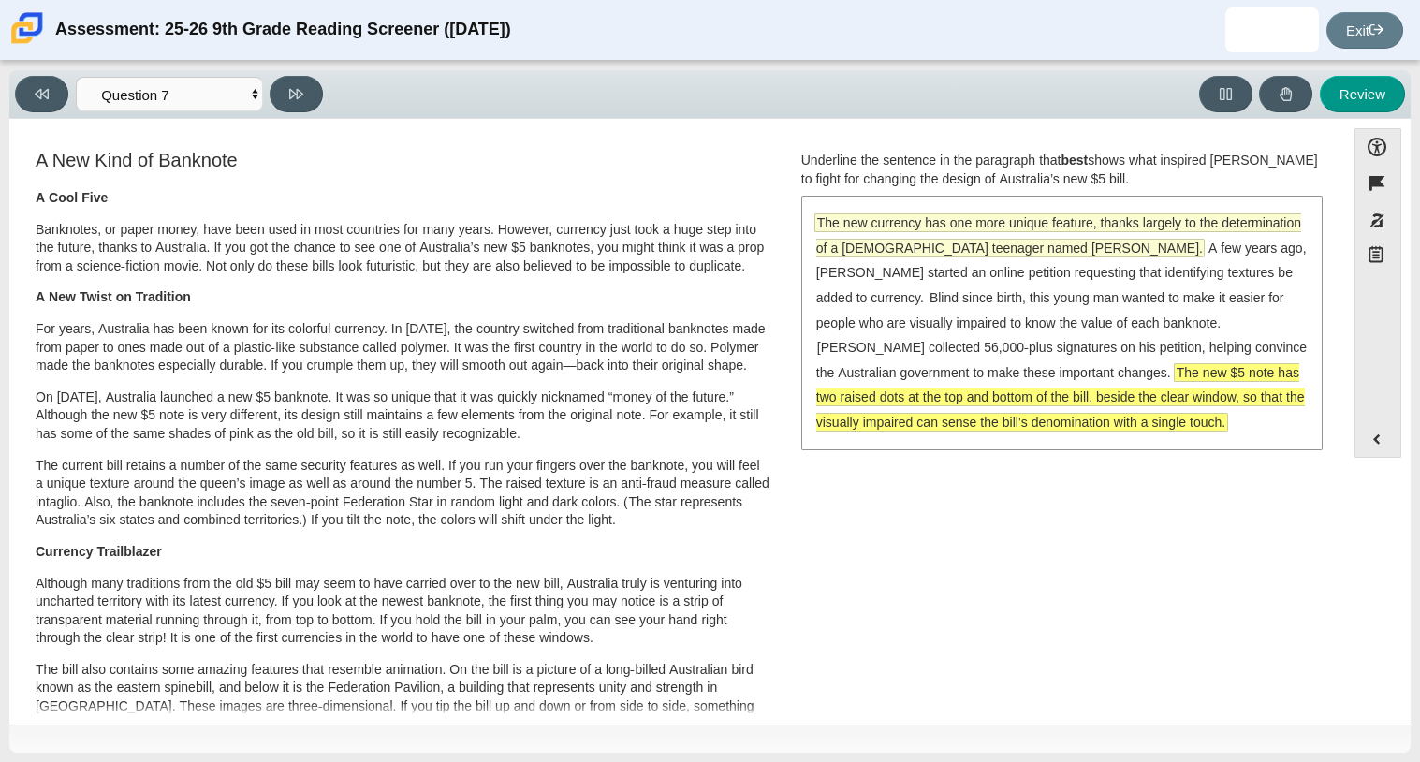
click at [1041, 254] on span "The new currency has one more unique feature, thanks largely to the determinati…" at bounding box center [1058, 235] width 485 height 42
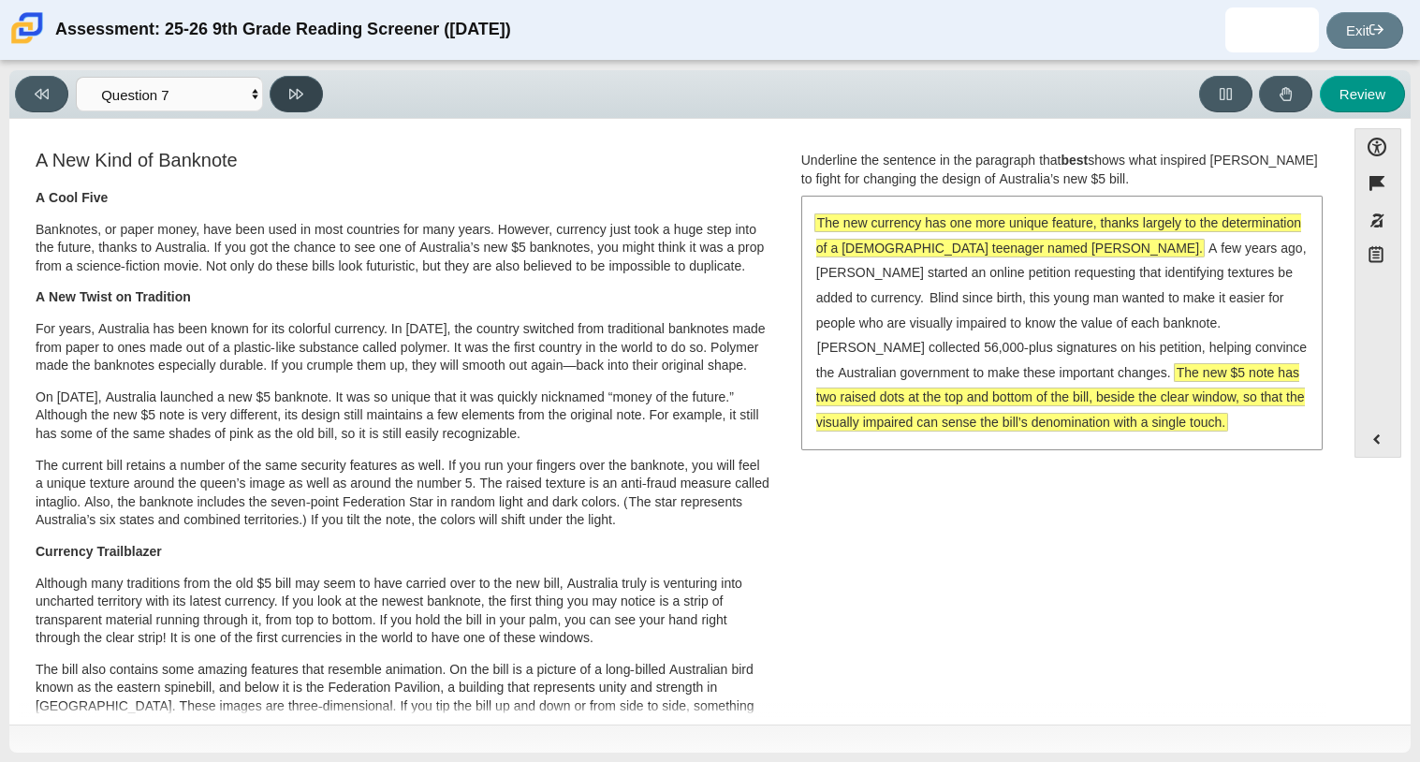
click at [286, 91] on button at bounding box center [296, 94] width 53 height 36
select select "ea8338c2-a6a3-418e-a305-2b963b54a290"
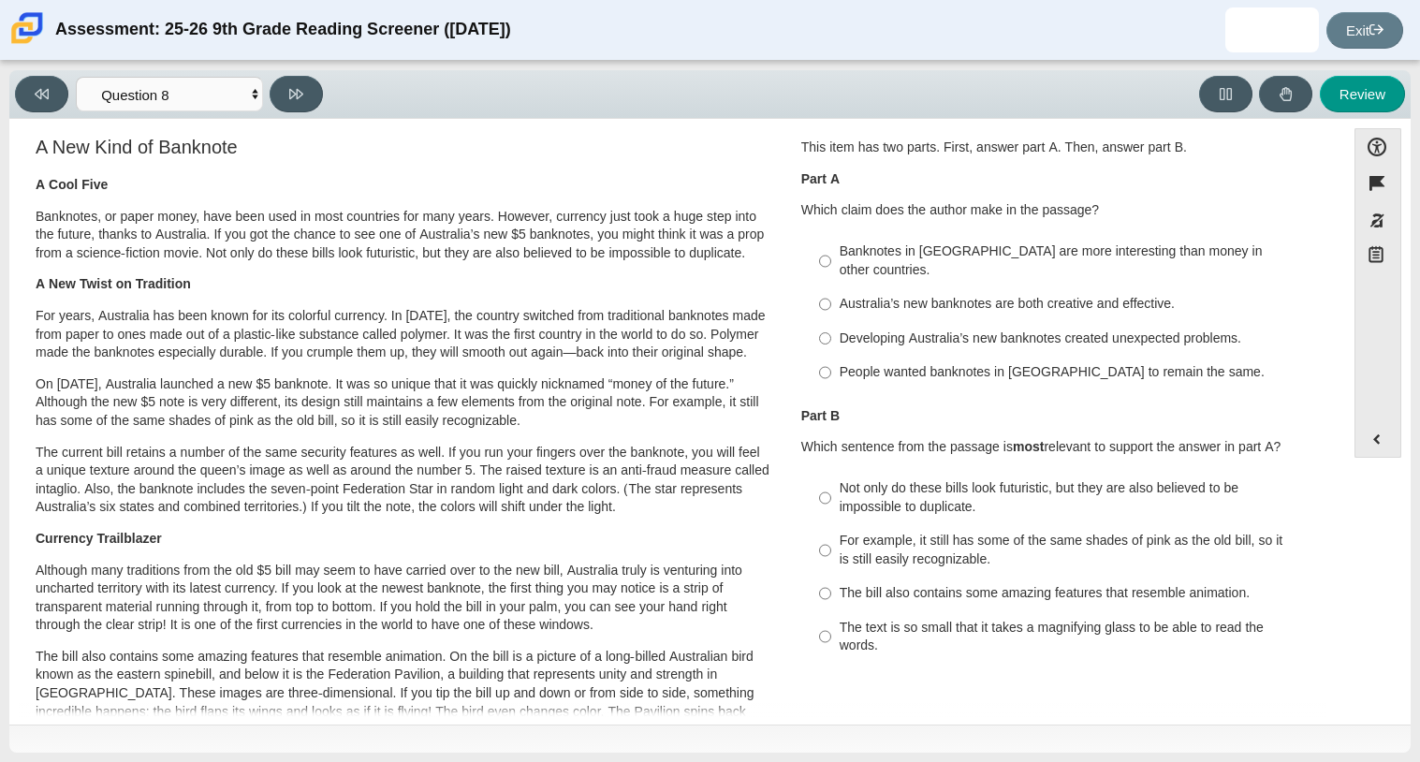
scroll to position [10, 0]
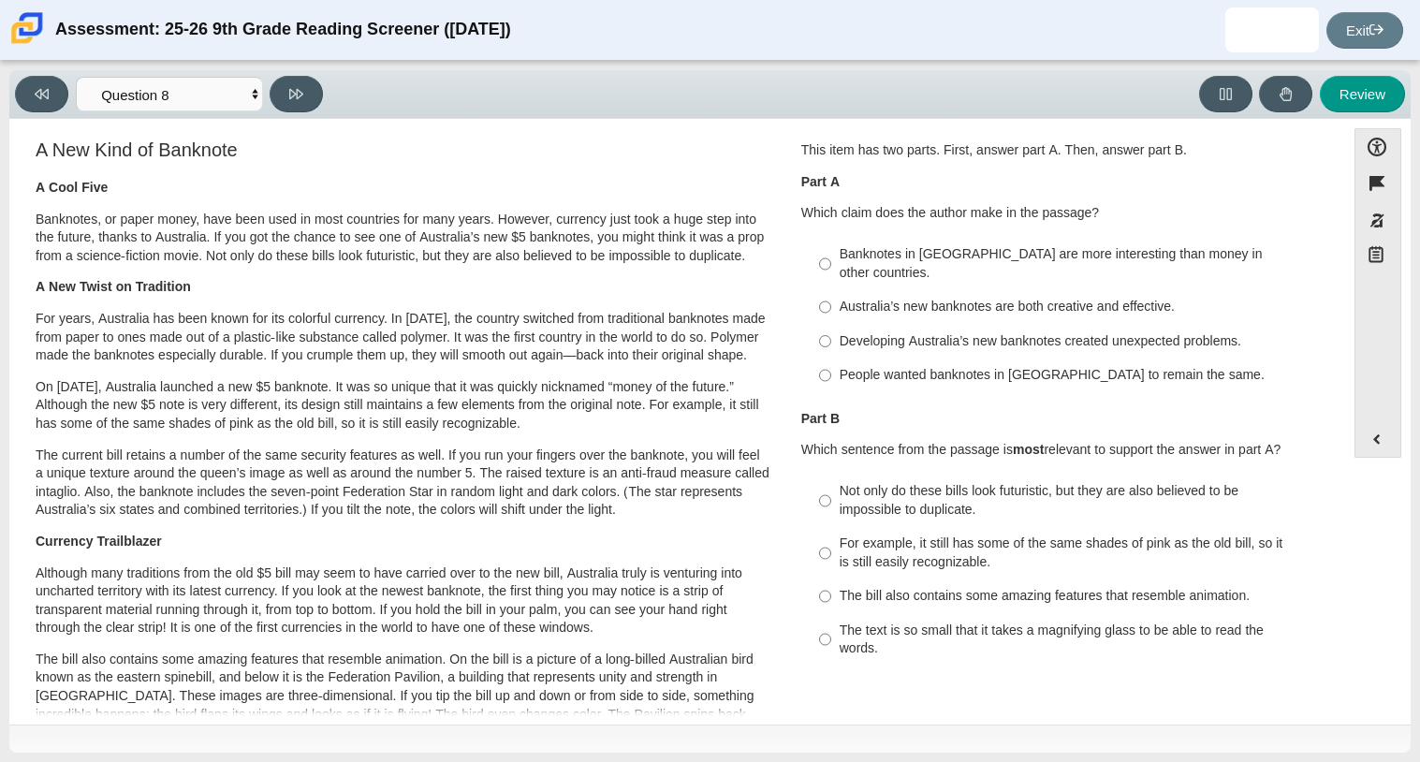
click at [1113, 366] on div "People wanted banknotes in Australia to remain the same." at bounding box center [1075, 375] width 473 height 19
click at [831, 358] on input "People wanted banknotes in Australia to remain the same. People wanted banknote…" at bounding box center [825, 375] width 12 height 34
radio input "true"
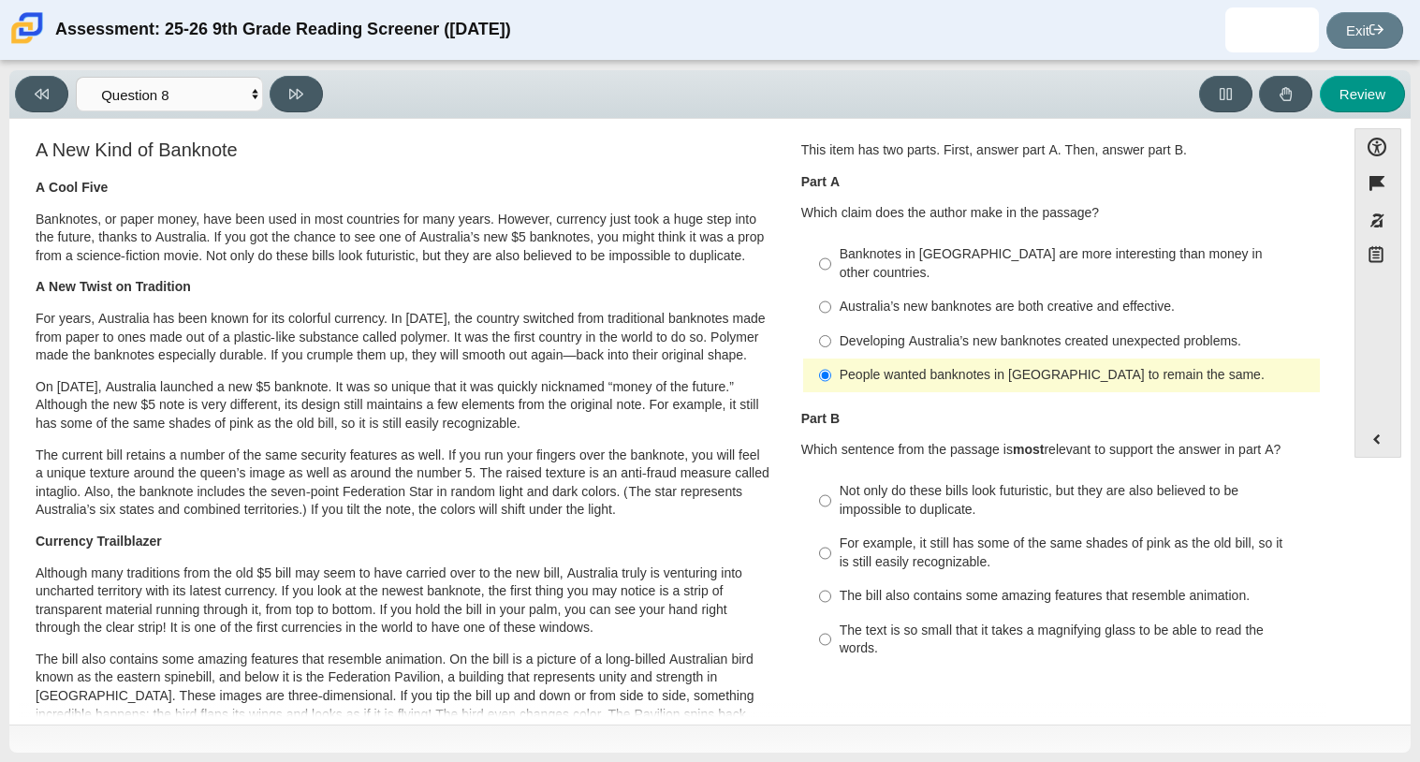
click at [1112, 303] on label "Australia’s new banknotes are both creative and effective. Australia’s new bank…" at bounding box center [1063, 307] width 514 height 34
click at [831, 303] on input "Australia’s new banknotes are both creative and effective. Australia’s new bank…" at bounding box center [825, 307] width 12 height 34
radio input "true"
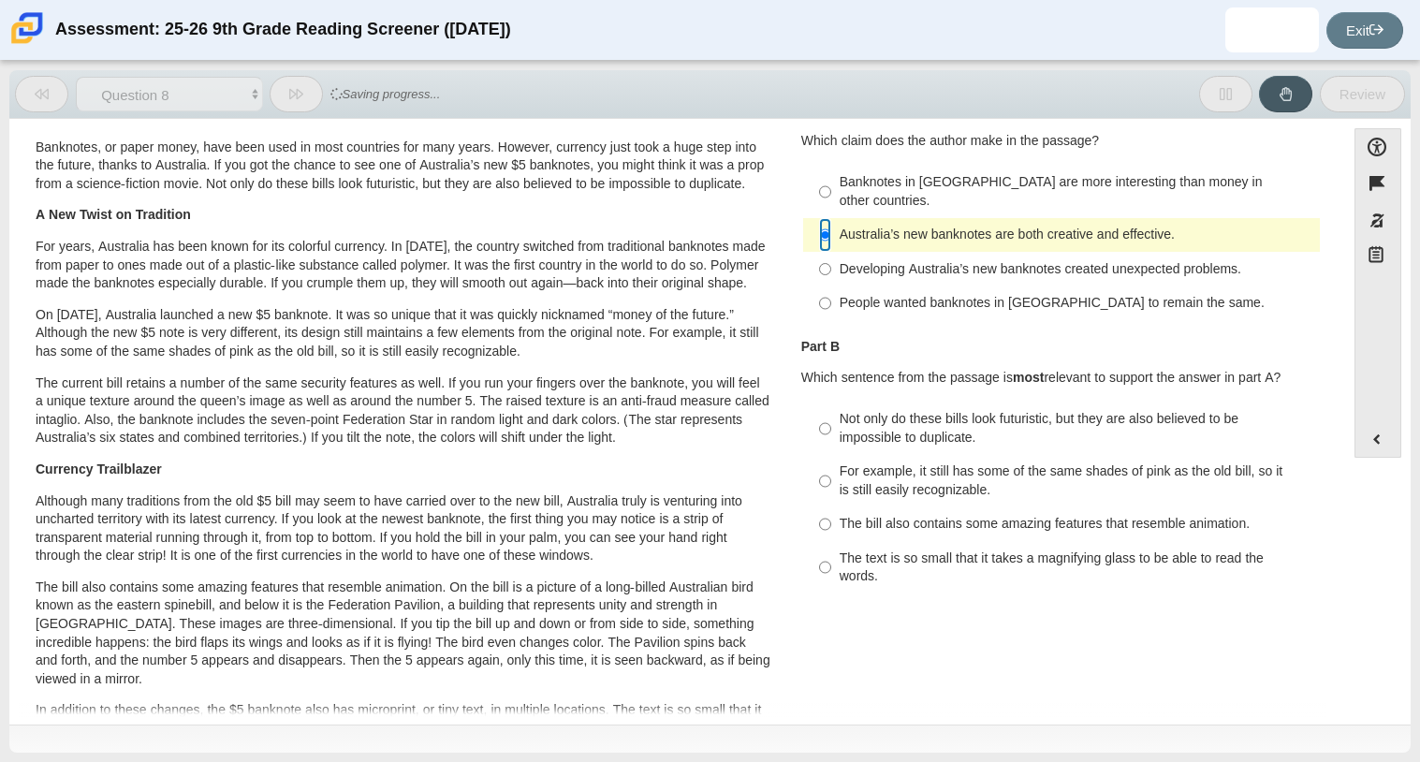
scroll to position [90, 0]
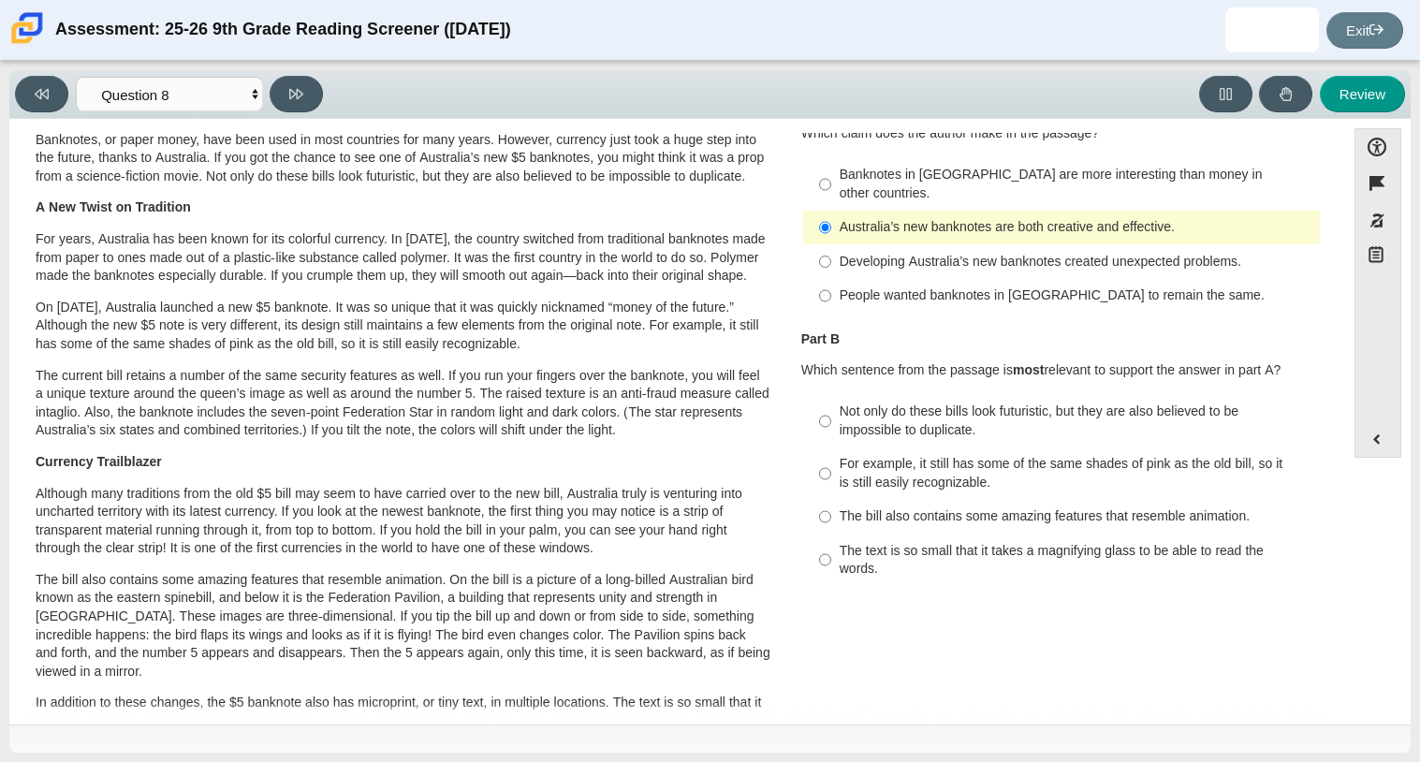
click at [963, 462] on div "For example, it still has some of the same shades of pink as the old bill, so i…" at bounding box center [1075, 473] width 473 height 36
click at [831, 462] on input "For example, it still has some of the same shades of pink as the old bill, so i…" at bounding box center [825, 473] width 12 height 52
radio input "true"
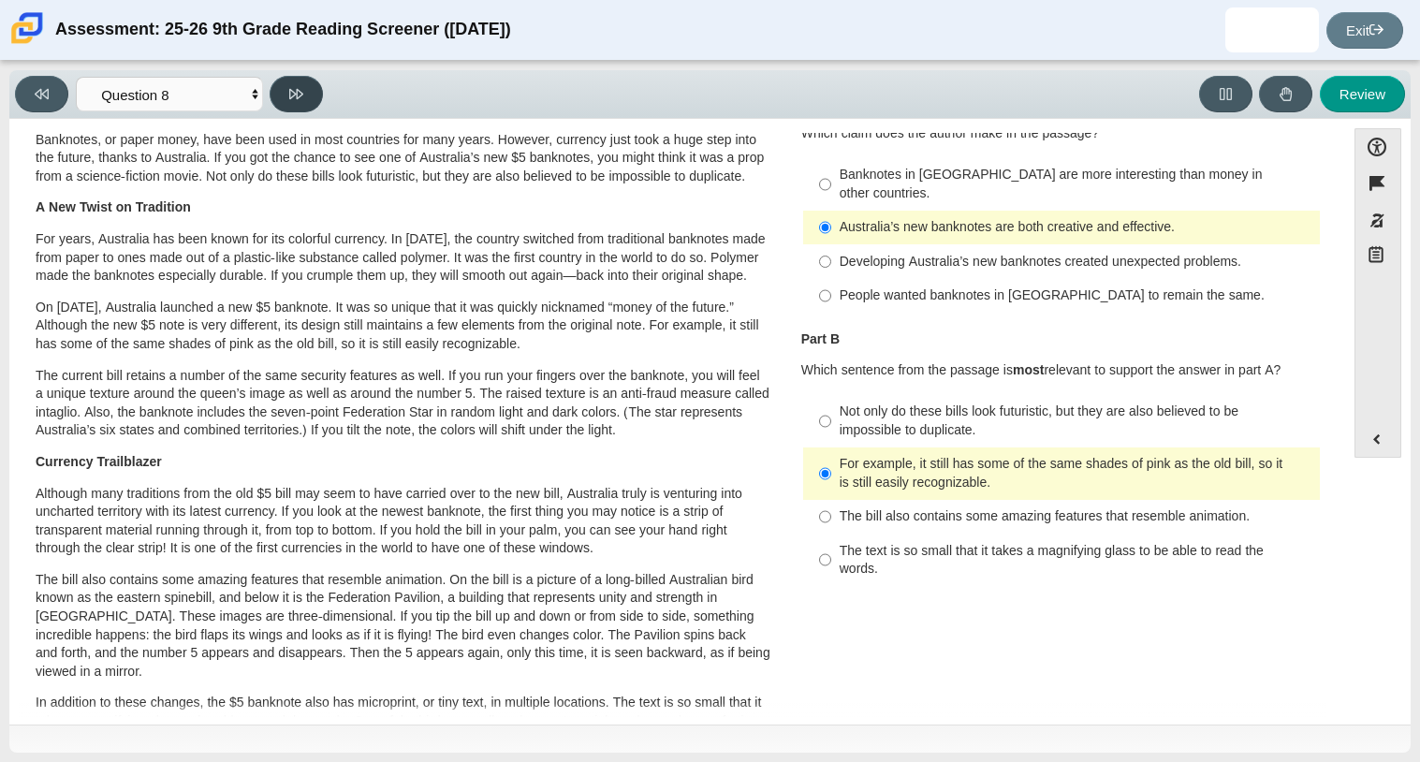
click at [309, 107] on button at bounding box center [296, 94] width 53 height 36
select select "89f058d6-b15c-4ef5-a4b3-fdaffb8868b6"
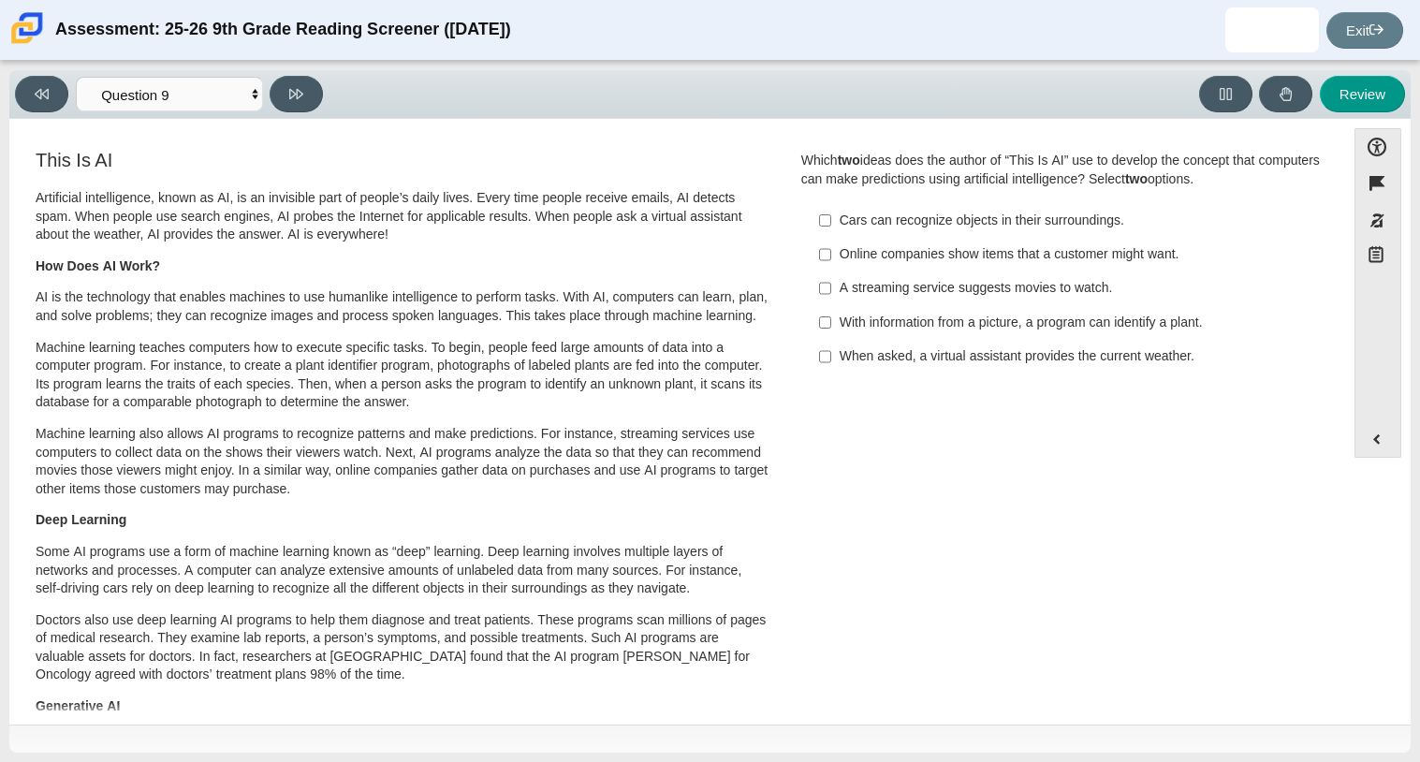
click at [1006, 255] on div "Online companies show items that a customer might want." at bounding box center [1075, 254] width 473 height 19
click at [831, 255] on input "Online companies show items that a customer might want. Online companies show i…" at bounding box center [825, 255] width 12 height 34
checkbox input "true"
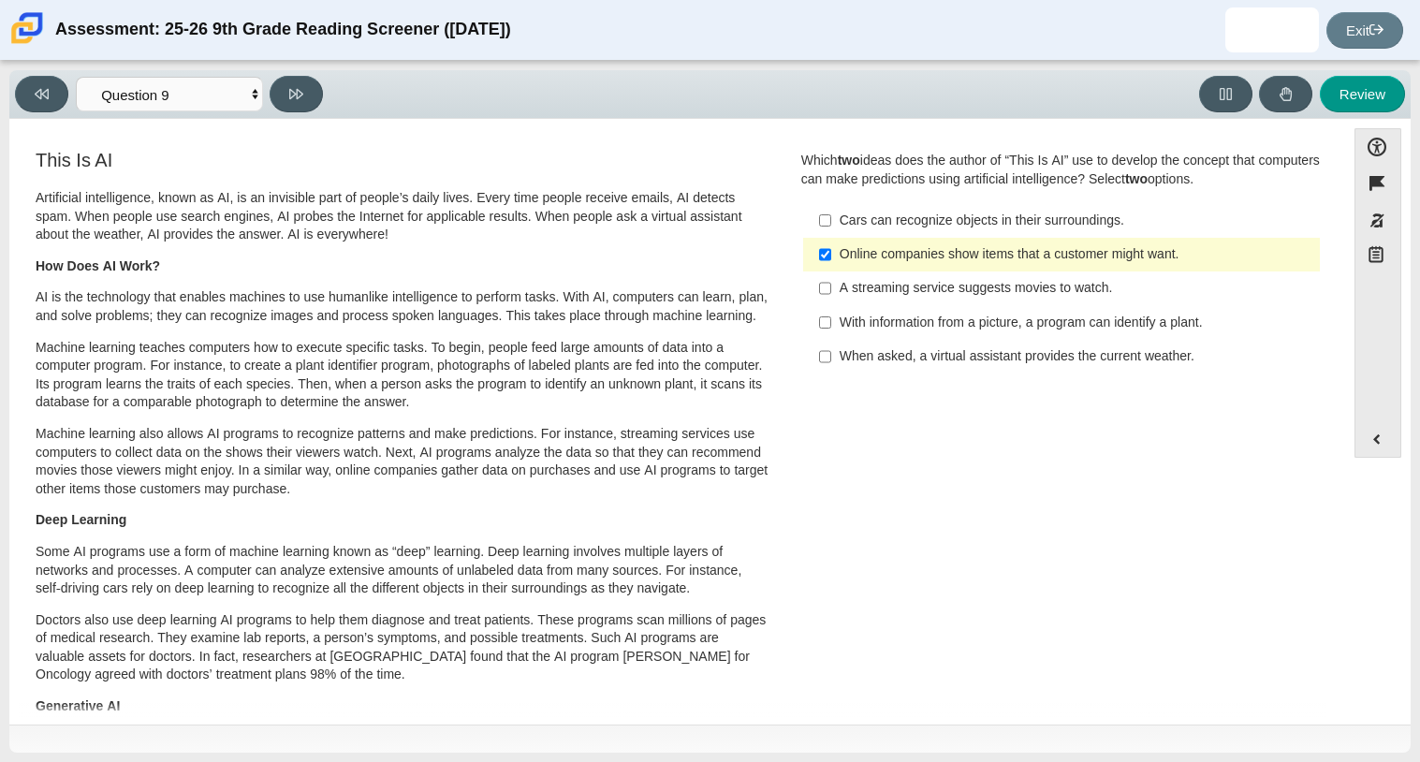
click at [959, 354] on div "When asked, a virtual assistant provides the current weather." at bounding box center [1075, 356] width 473 height 19
click at [831, 354] on input "When asked, a virtual assistant provides the current weather. When asked, a vir…" at bounding box center [825, 357] width 12 height 34
checkbox input "true"
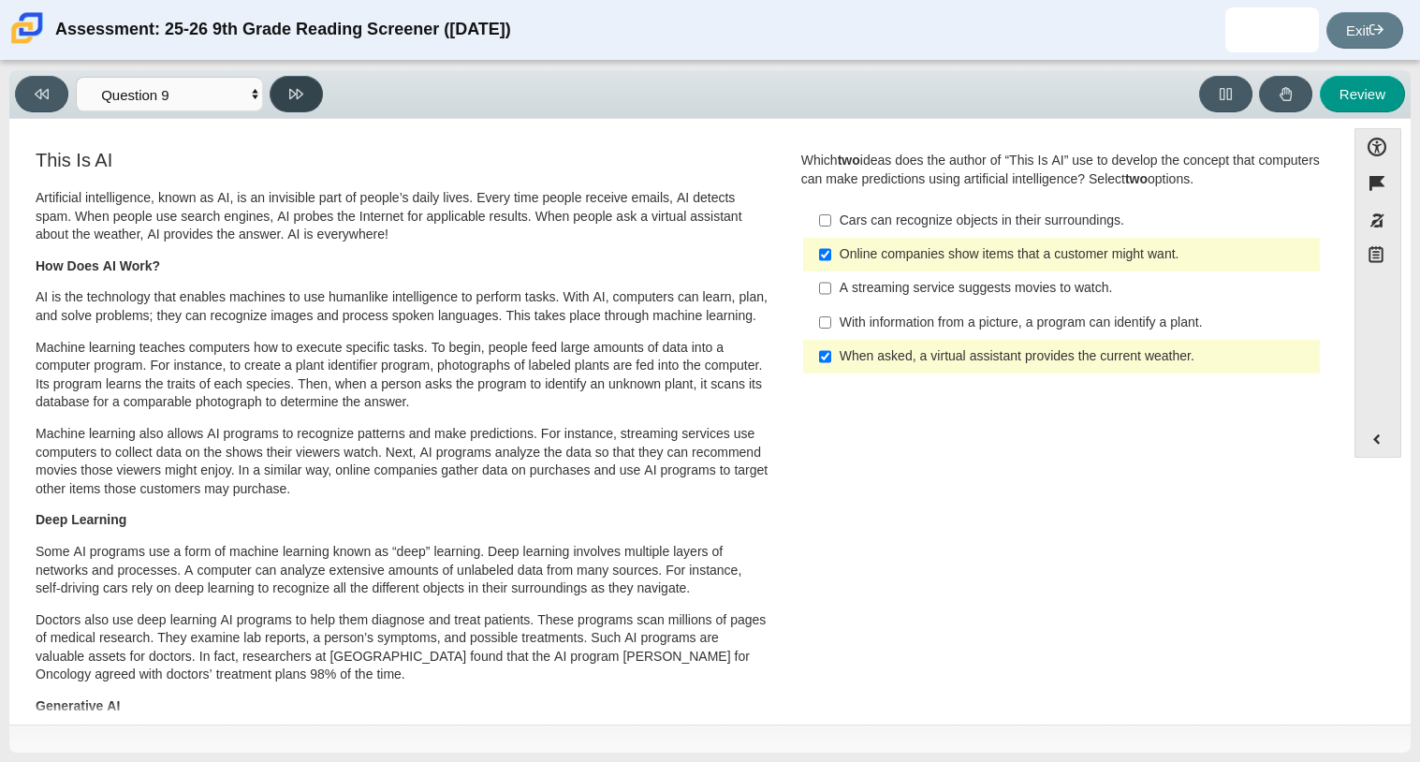
click at [288, 101] on button at bounding box center [296, 94] width 53 height 36
select select "cdf3c14e-a918-44d1-9b63-3db0fa81641e"
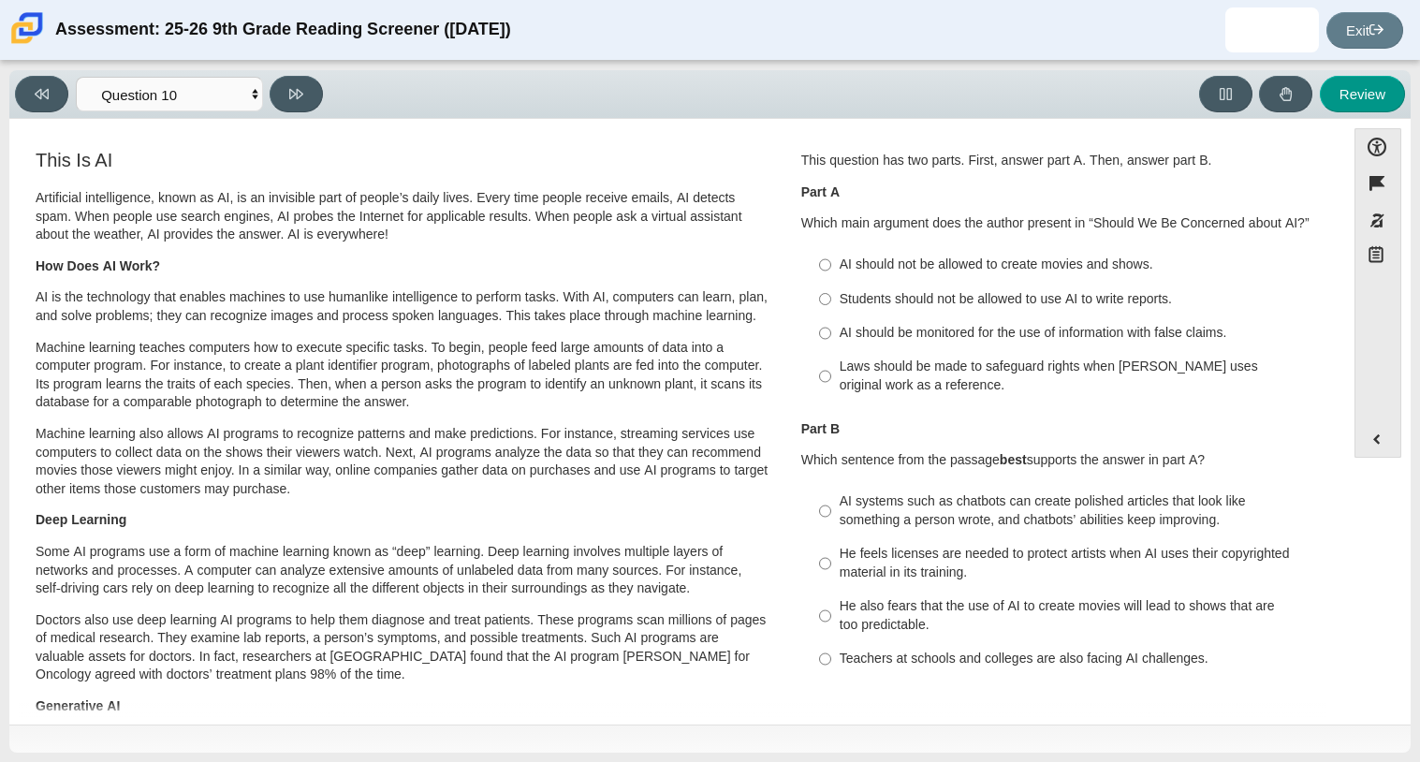
click at [925, 265] on div "AI should not be allowed to create movies and shows." at bounding box center [1075, 264] width 473 height 19
click at [831, 265] on input "AI should not be allowed to create movies and shows. AI should not be allowed t…" at bounding box center [825, 265] width 12 height 34
radio input "true"
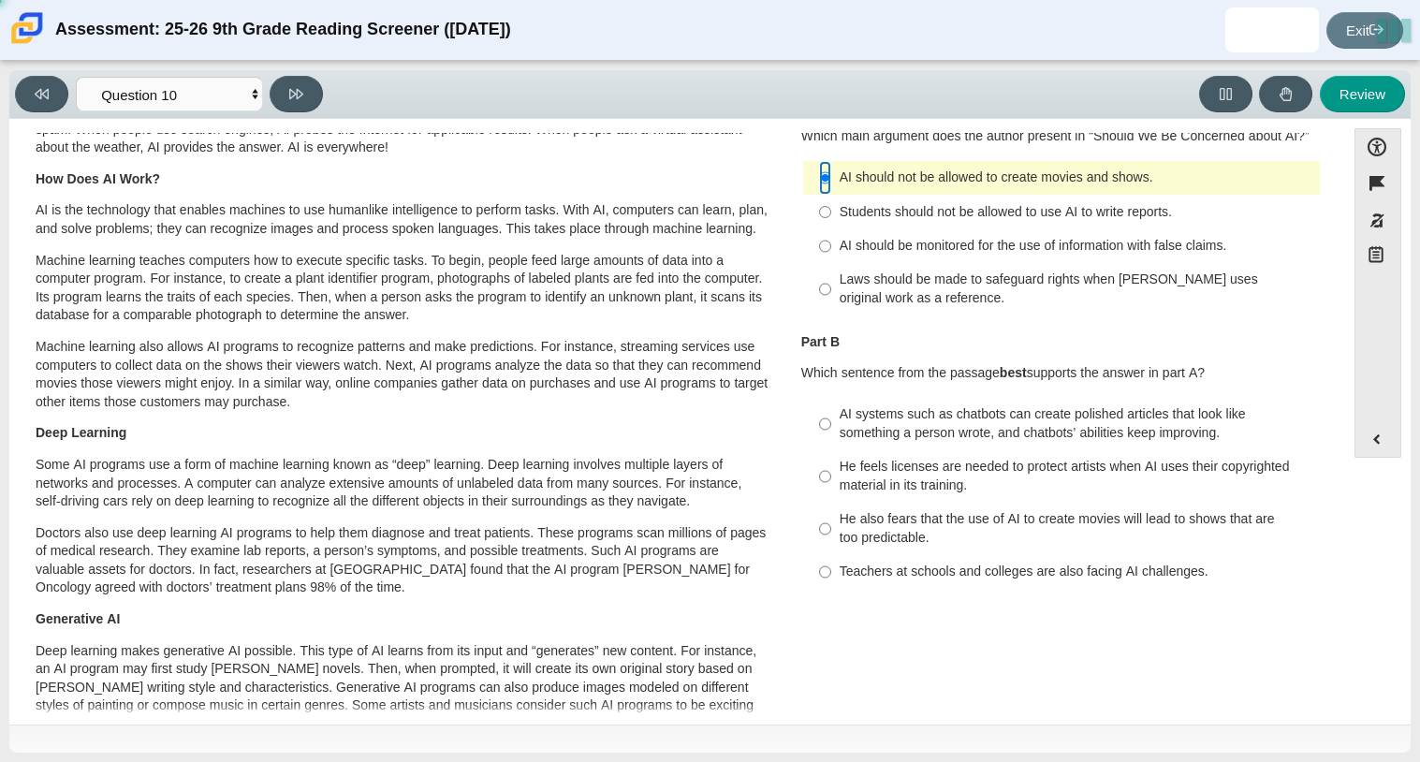
scroll to position [89, 0]
click at [951, 220] on label "Students should not be allowed to use AI to write reports. Students should not …" at bounding box center [1063, 210] width 514 height 34
click at [831, 220] on input "Students should not be allowed to use AI to write reports. Students should not …" at bounding box center [825, 210] width 12 height 34
radio input "true"
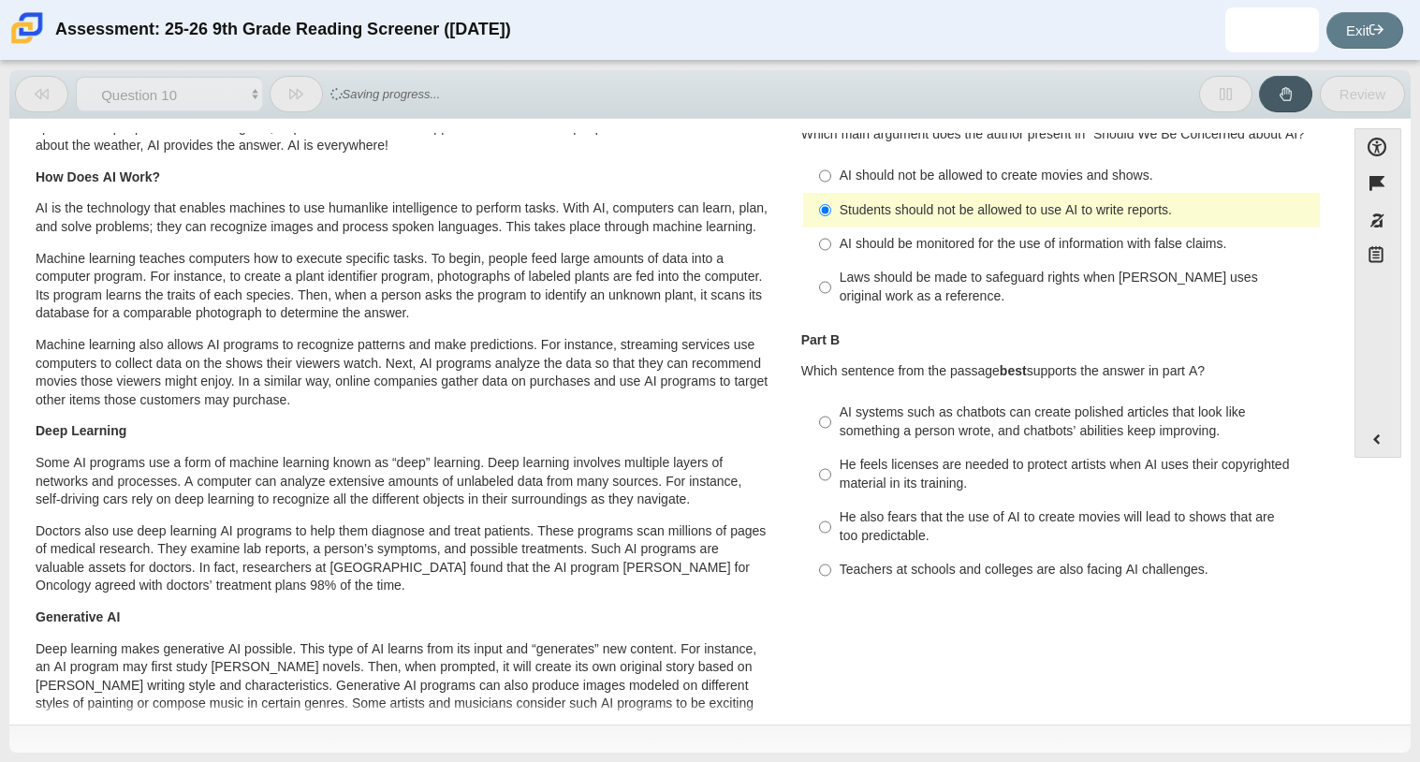
click at [919, 478] on div "He feels licenses are needed to protect artists when AI uses their copyrighted …" at bounding box center [1075, 474] width 473 height 36
click at [831, 478] on input "He feels licenses are needed to protect artists when AI uses their copyrighted …" at bounding box center [825, 474] width 12 height 52
radio input "true"
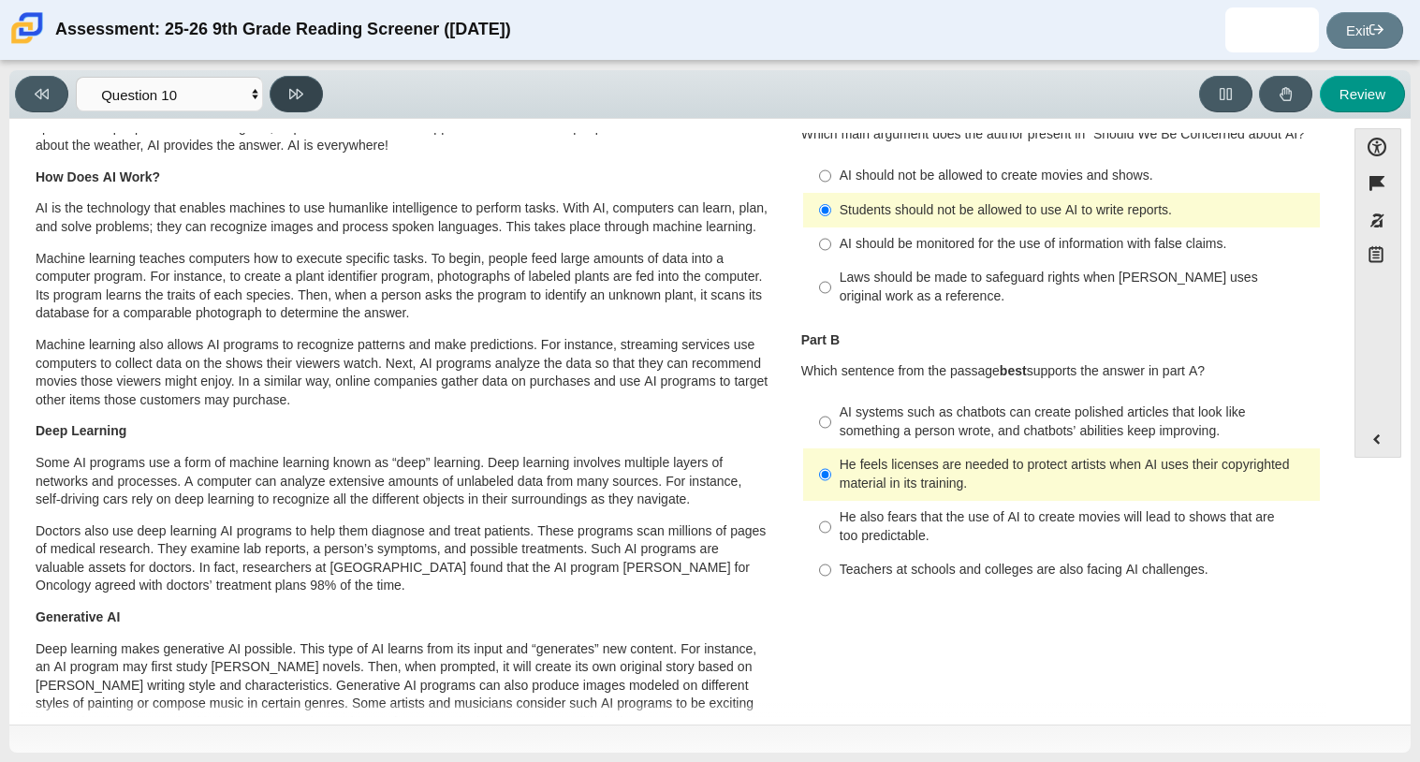
click at [302, 87] on icon at bounding box center [296, 94] width 14 height 14
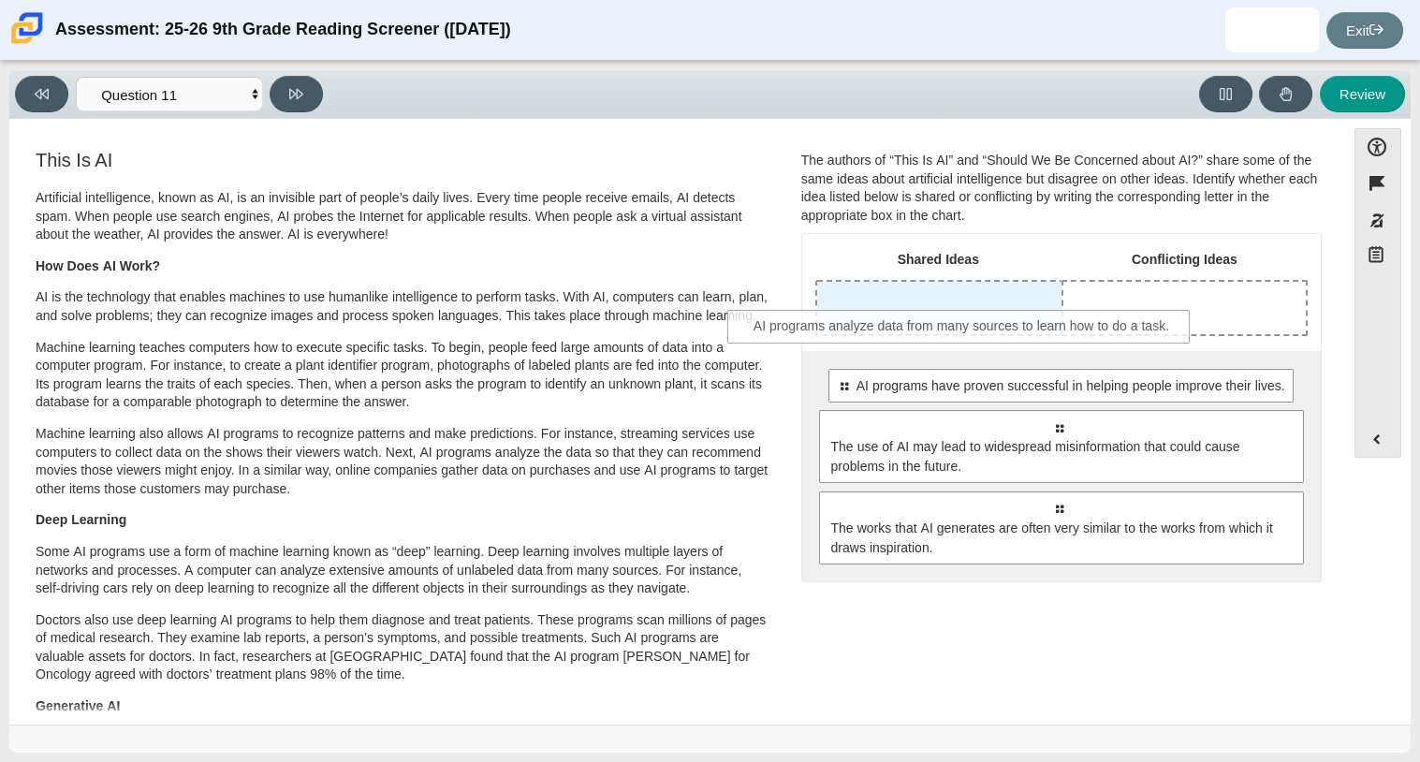
drag, startPoint x: 1044, startPoint y: 424, endPoint x: 946, endPoint y: 313, distance: 148.5
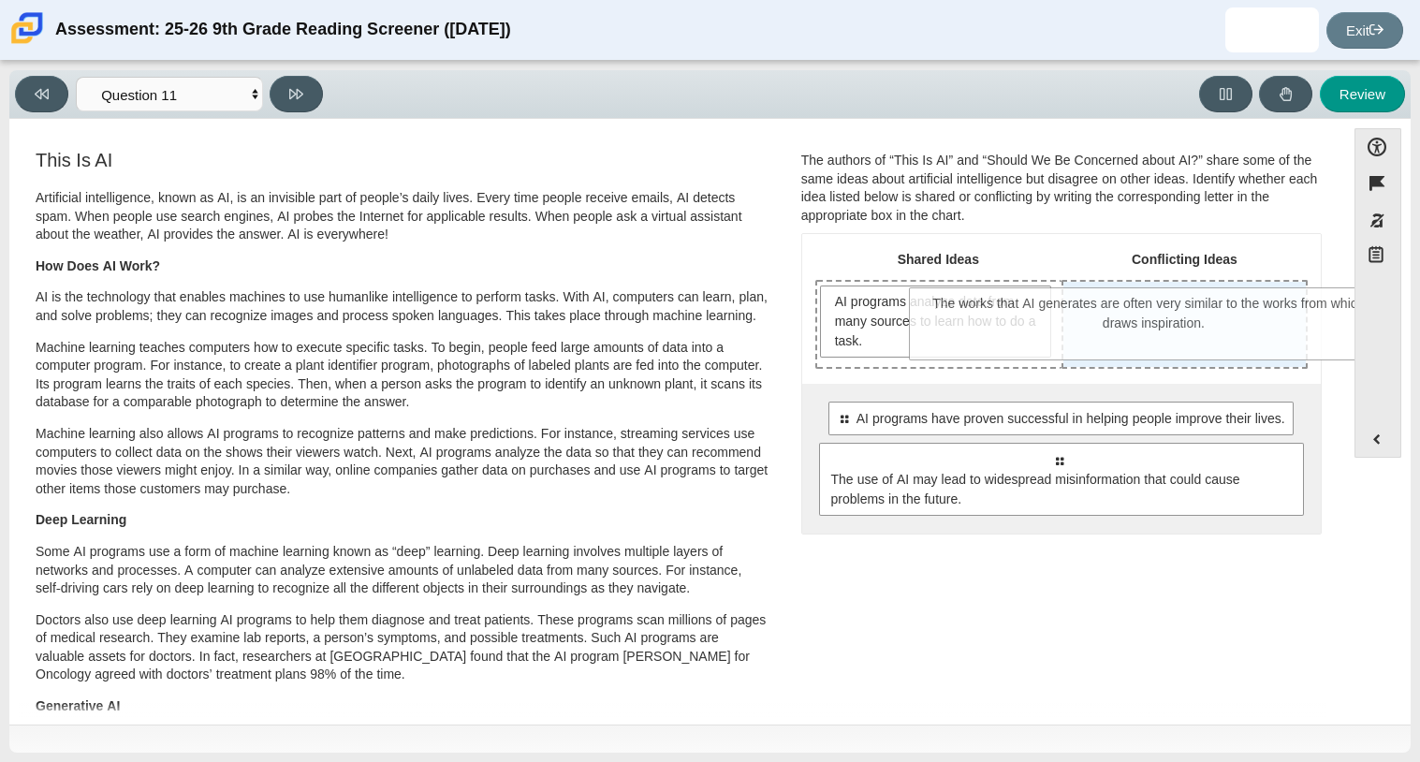
drag, startPoint x: 1074, startPoint y: 562, endPoint x: 1170, endPoint y: 327, distance: 254.4
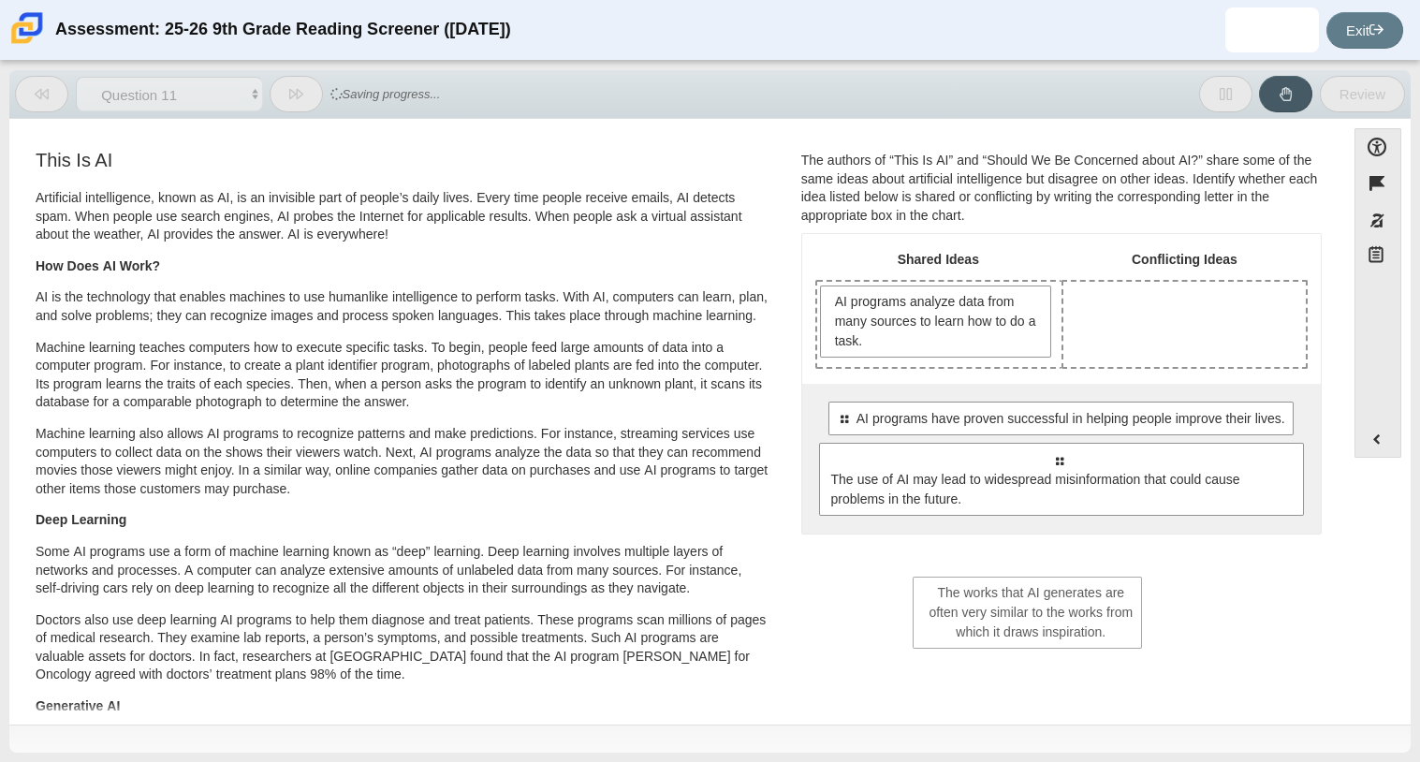
drag, startPoint x: 1170, startPoint y: 327, endPoint x: 1023, endPoint y: 620, distance: 328.5
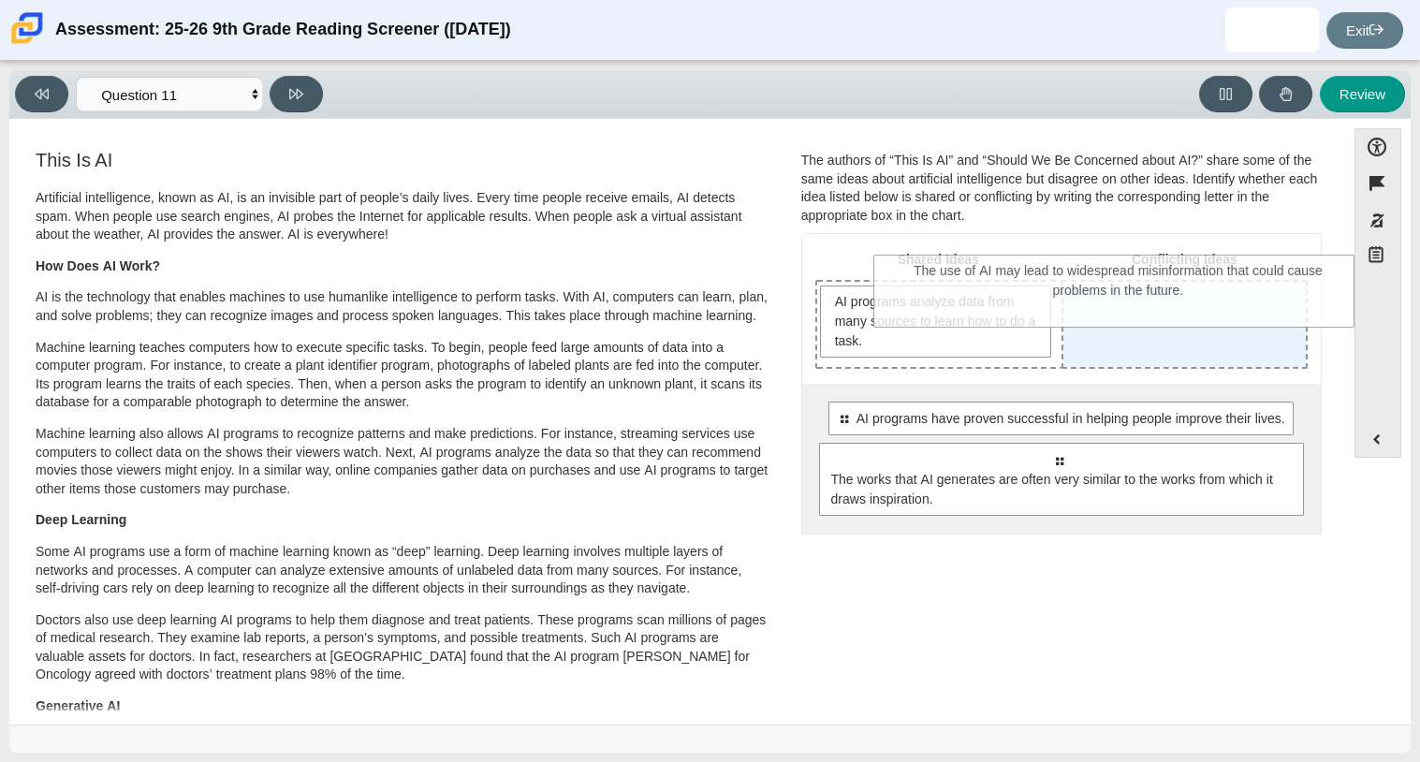
drag, startPoint x: 1184, startPoint y: 483, endPoint x: 1246, endPoint y: 292, distance: 200.6
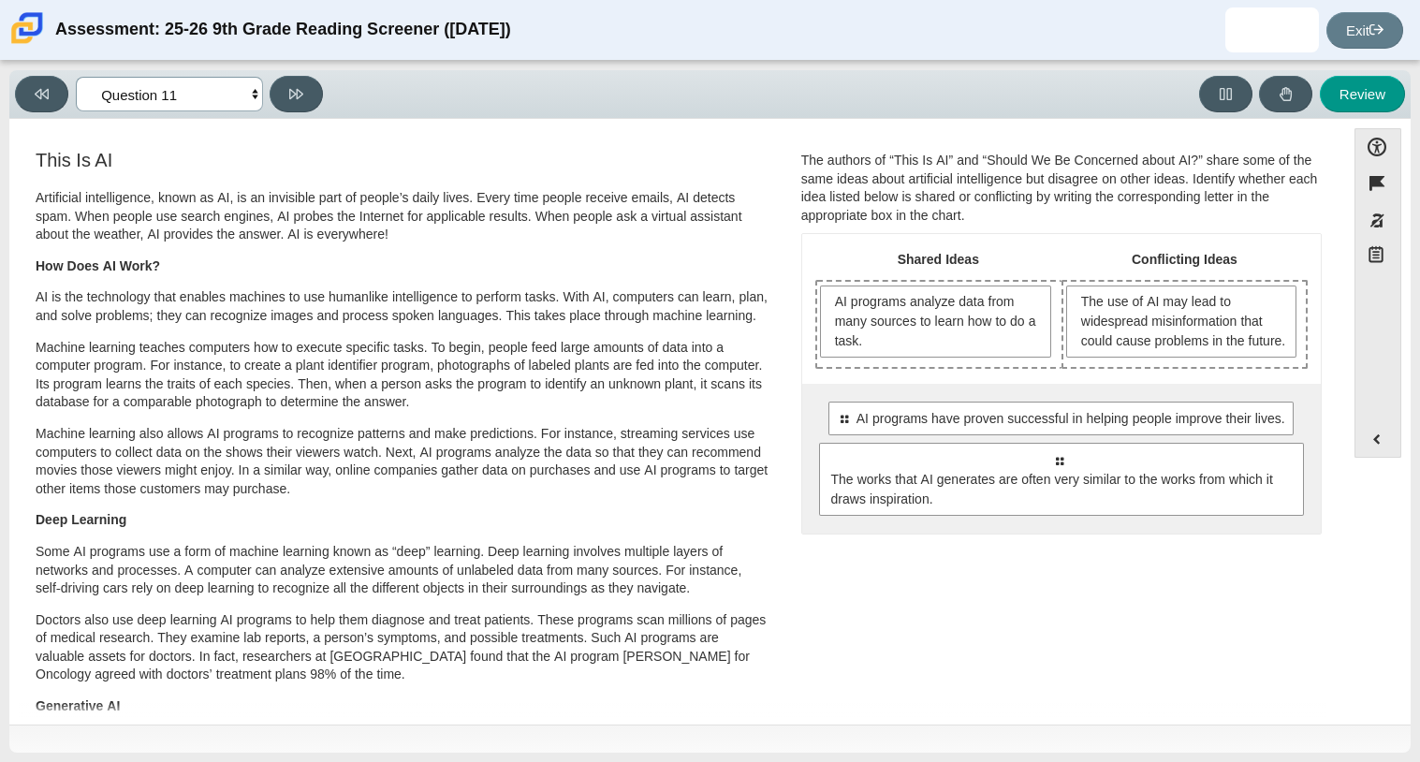
click at [253, 95] on select "Questions Question 1 Question 2 Question 3 Question 4 Question 5 Question 6 Que…" at bounding box center [169, 94] width 187 height 35
click at [272, 95] on button at bounding box center [296, 94] width 53 height 36
select select "c3effed4-44ce-4a19-bd96-1787f34e9b4c"
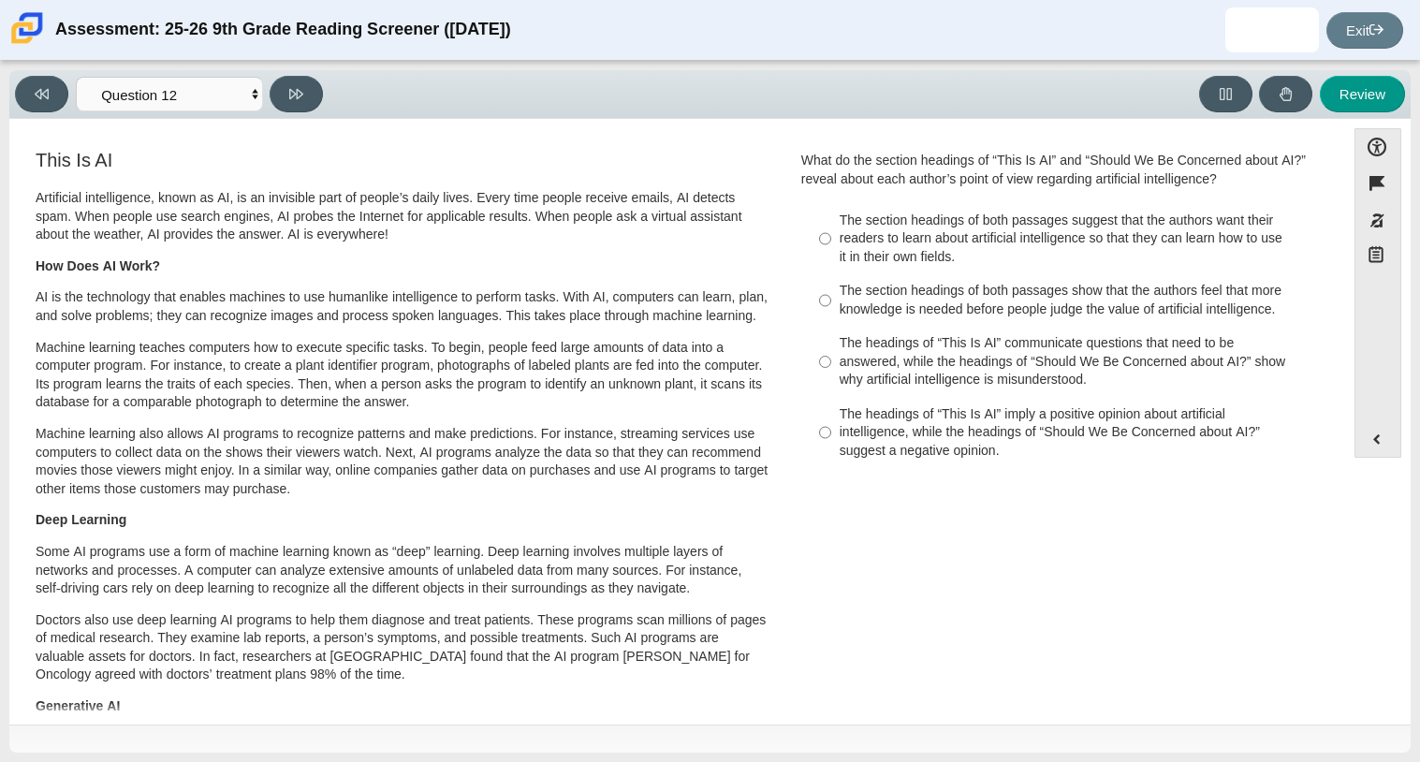
click at [958, 373] on div "The headings of “This Is AI” communicate questions that need to be answered, wh…" at bounding box center [1075, 361] width 473 height 55
click at [831, 373] on input "The headings of “This Is AI” communicate questions that need to be answered, wh…" at bounding box center [825, 362] width 12 height 71
radio input "true"
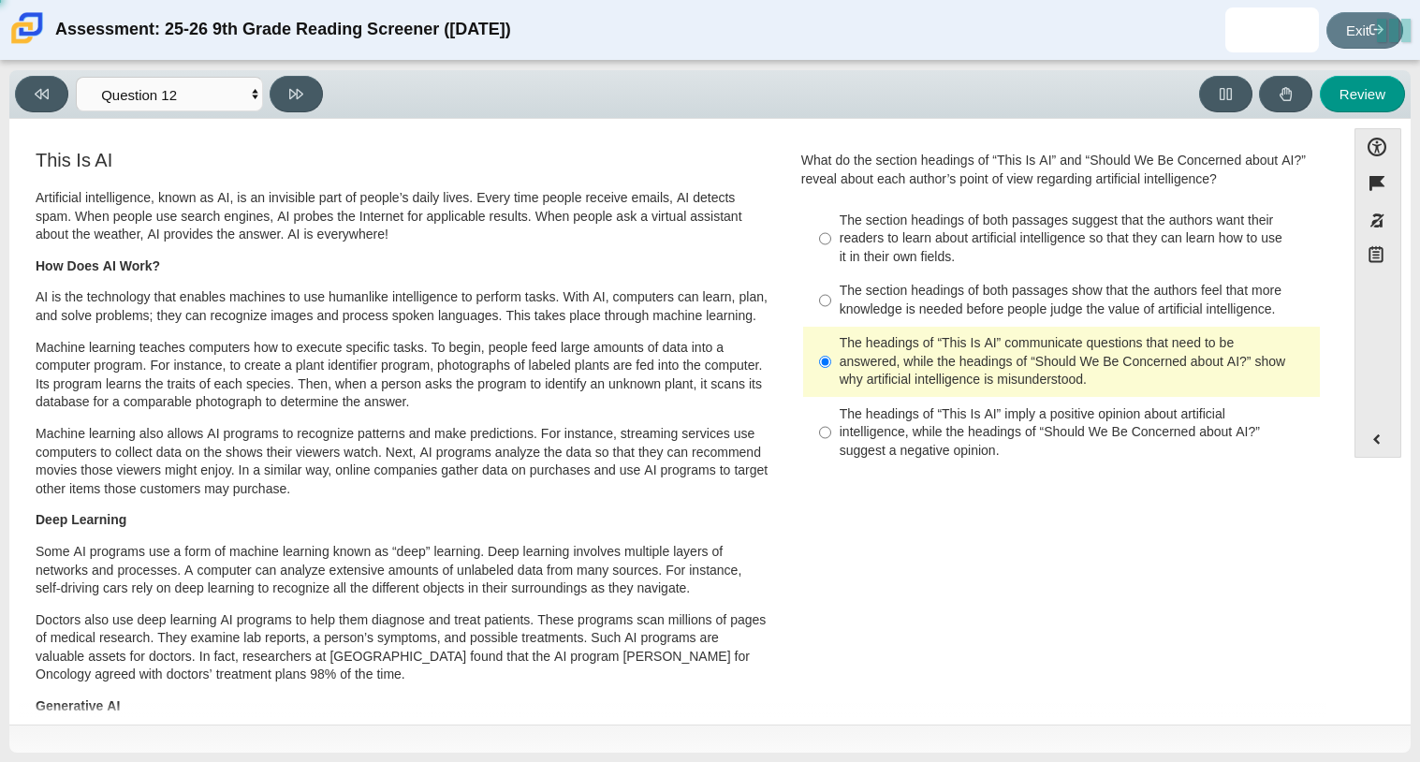
click at [958, 373] on div "The headings of “This Is AI” communicate questions that need to be answered, wh…" at bounding box center [1075, 361] width 473 height 55
click at [831, 373] on input "The headings of “This Is AI” communicate questions that need to be answered, wh…" at bounding box center [825, 362] width 12 height 71
click at [1026, 294] on div "The section headings of both passages show that the authors feel that more know…" at bounding box center [1075, 300] width 473 height 36
click at [831, 294] on input "The section headings of both passages show that the authors feel that more know…" at bounding box center [825, 300] width 12 height 52
radio input "true"
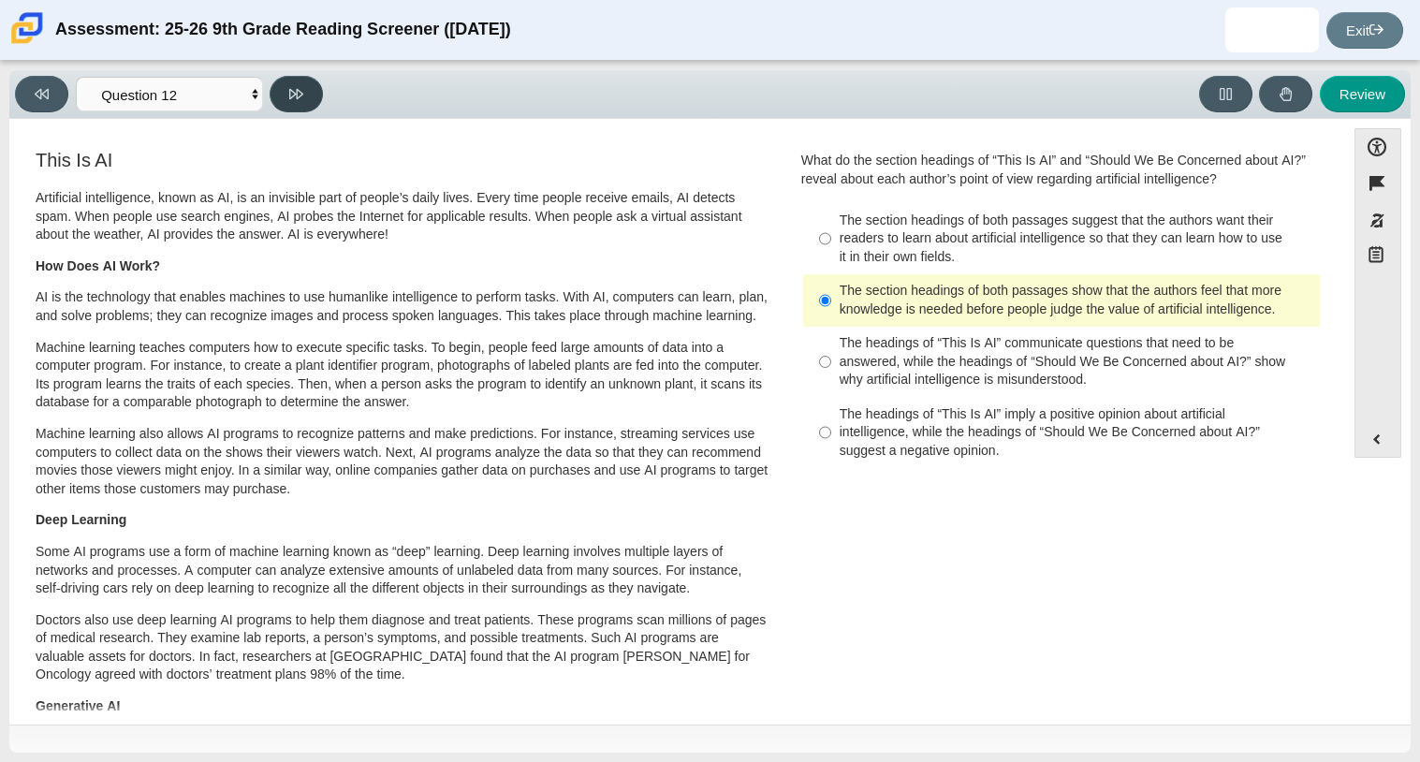
click at [313, 101] on button at bounding box center [296, 94] width 53 height 36
select select "review"
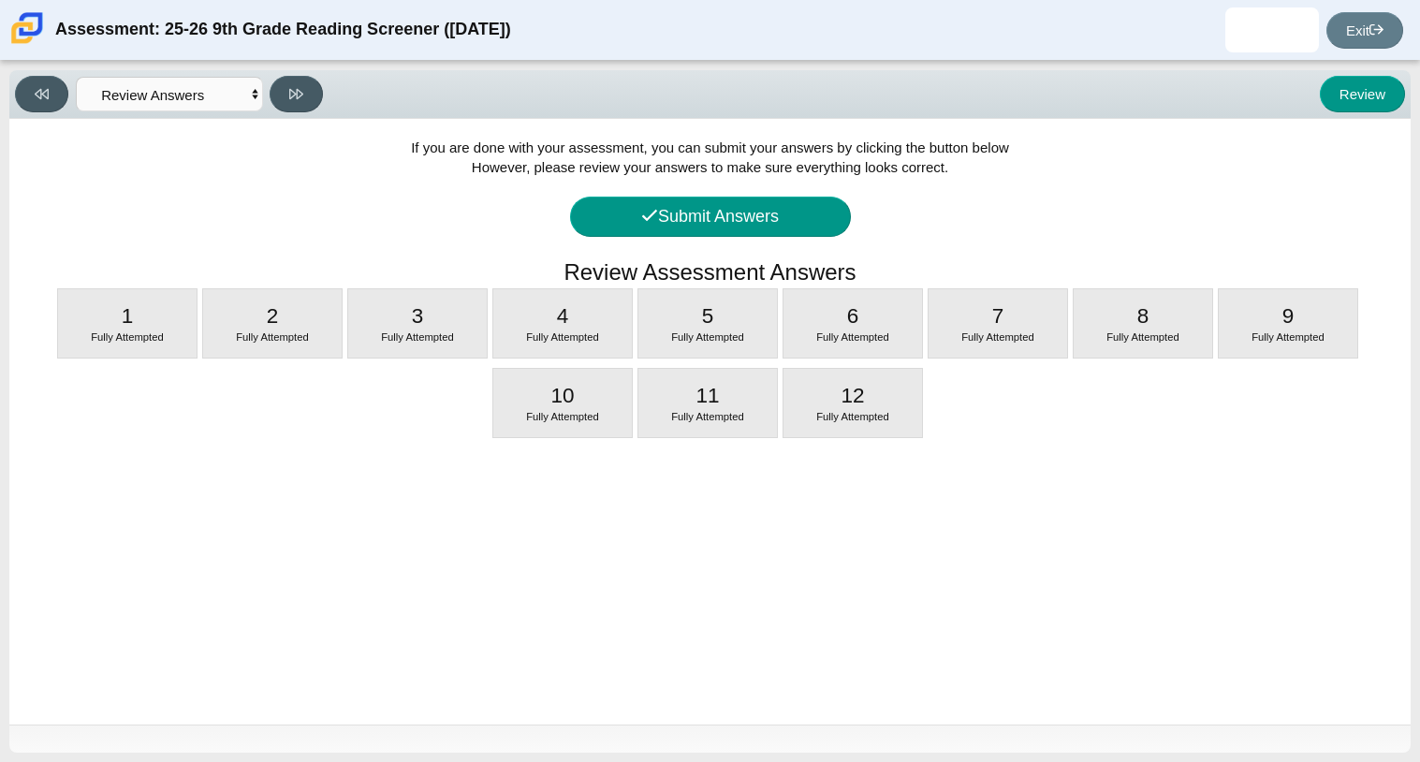
click at [742, 195] on div "If you are done with your assessment, you can submit your answers by clicking t…" at bounding box center [709, 421] width 1401 height 605
click at [748, 201] on button "Submit Answers" at bounding box center [710, 217] width 281 height 40
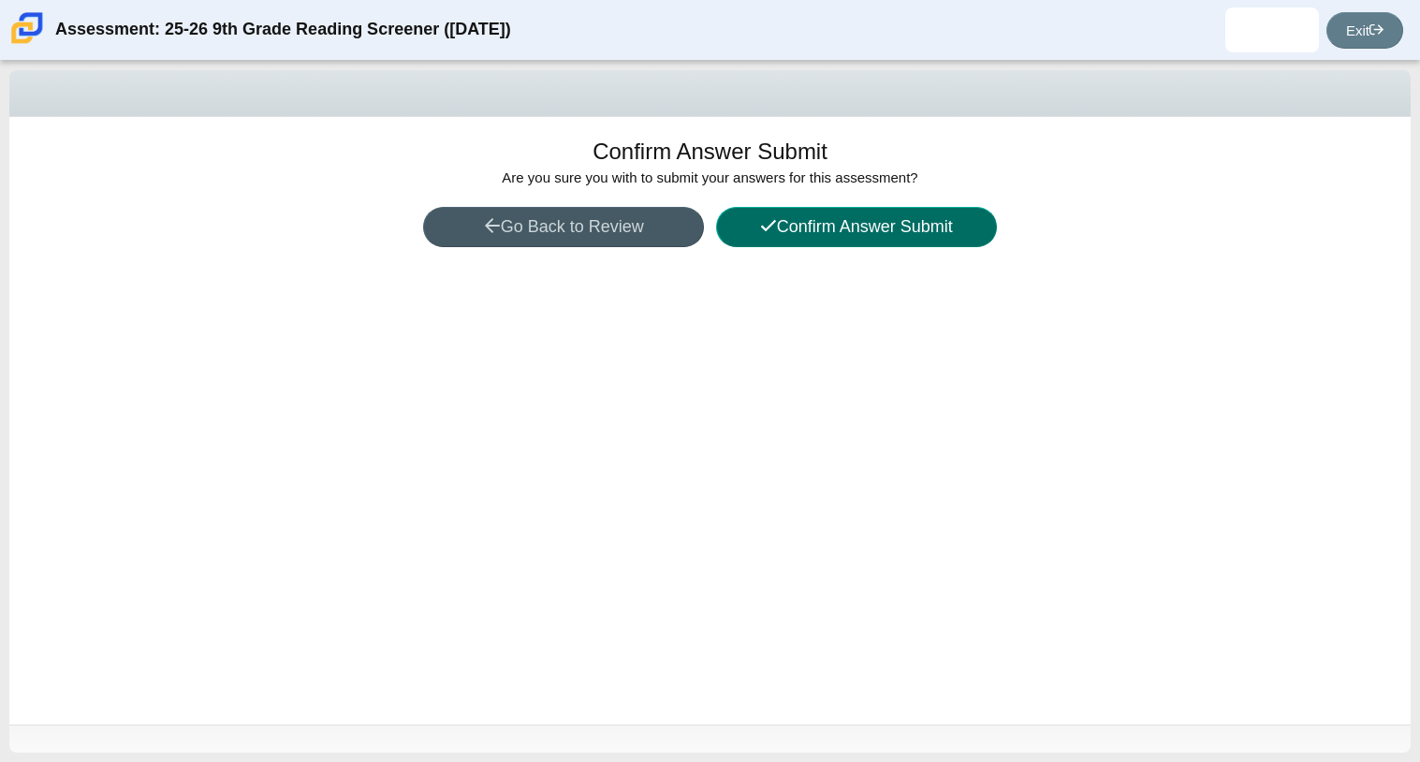
click at [791, 234] on button "Confirm Answer Submit" at bounding box center [856, 227] width 281 height 40
